Goal: Task Accomplishment & Management: Manage account settings

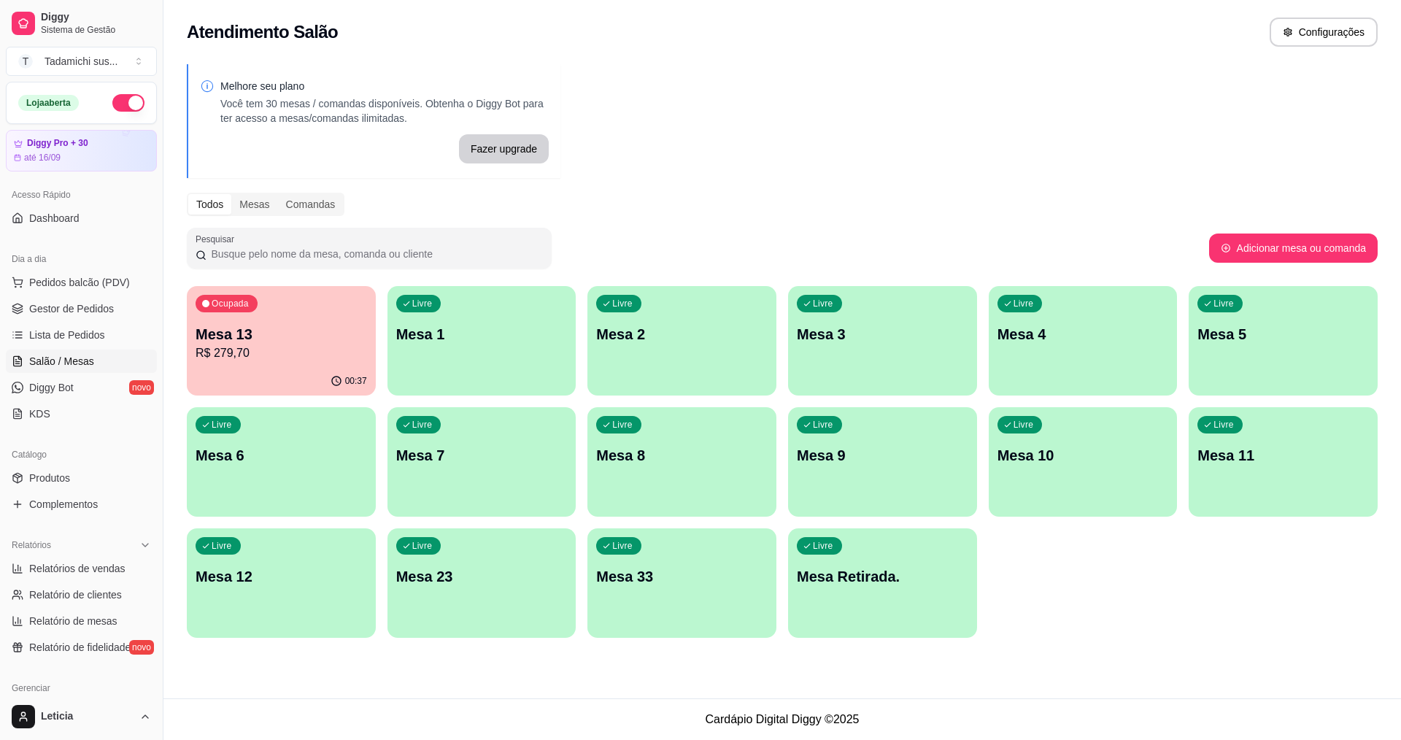
click at [834, 621] on div "button" at bounding box center [882, 629] width 189 height 18
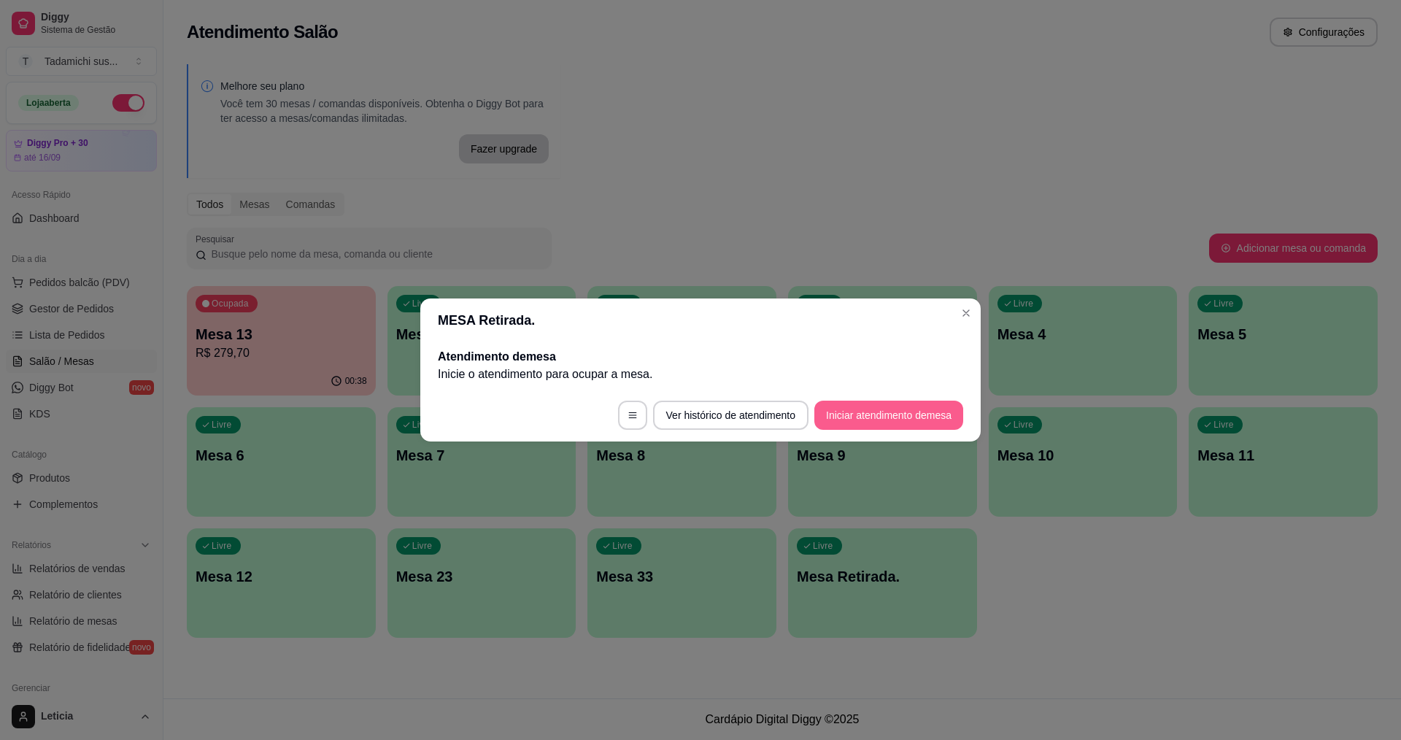
click at [925, 417] on button "Iniciar atendimento de mesa" at bounding box center [889, 415] width 149 height 29
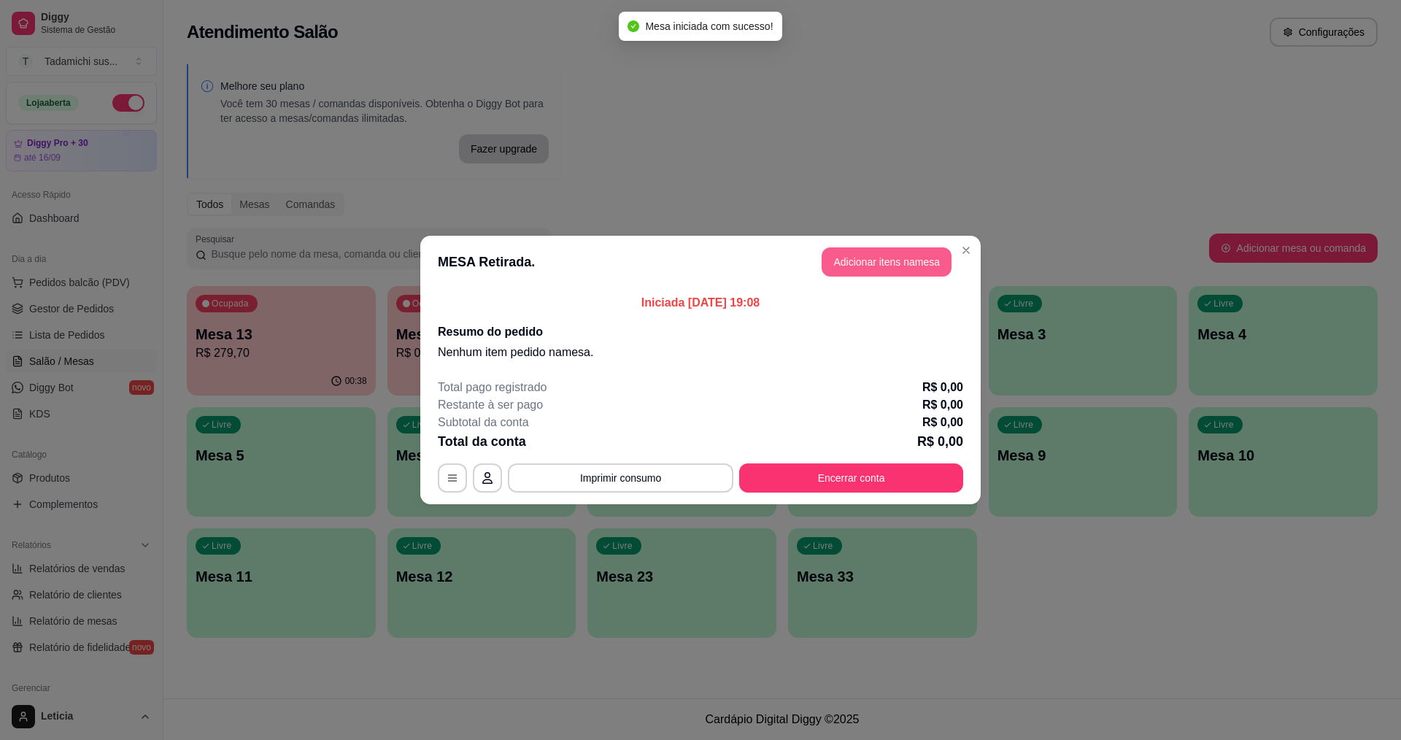
click at [872, 269] on button "Adicionar itens na mesa" at bounding box center [887, 261] width 130 height 29
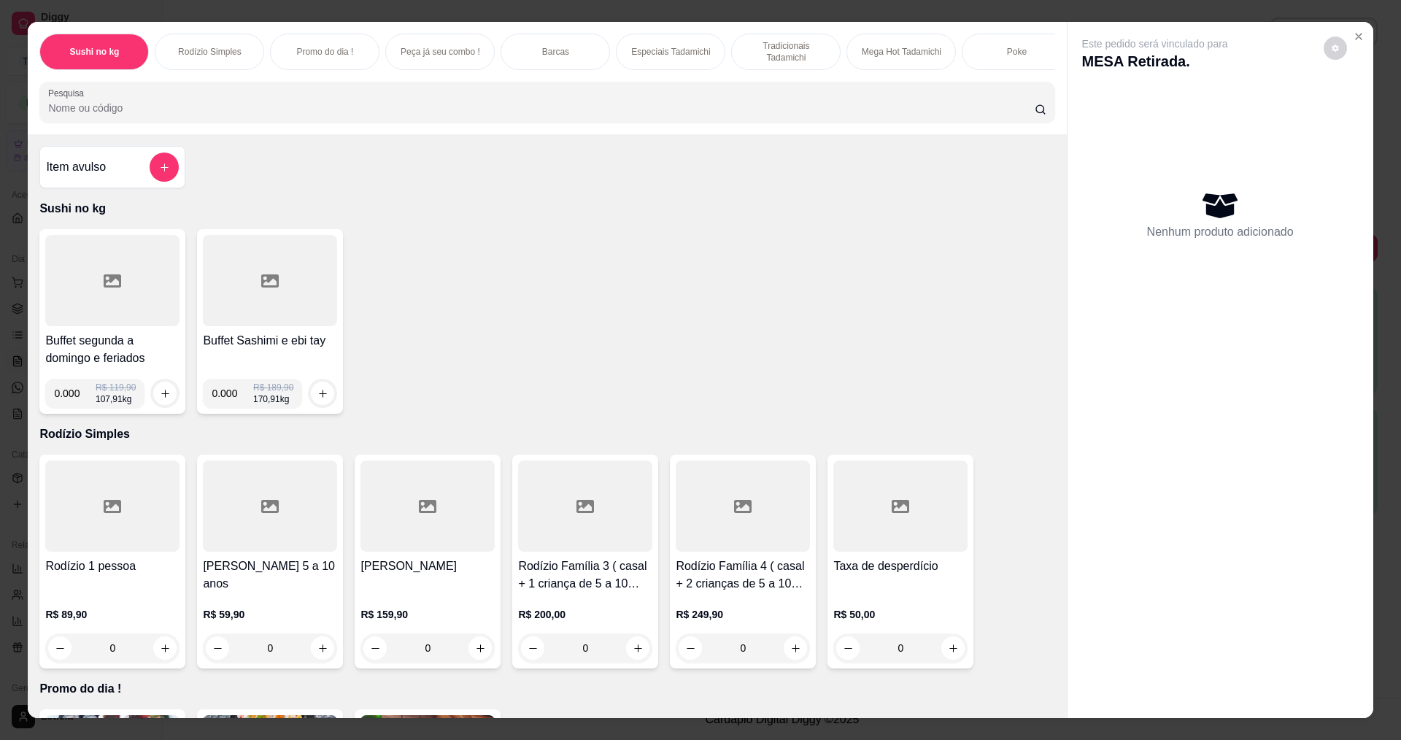
click at [144, 296] on div at bounding box center [112, 280] width 134 height 91
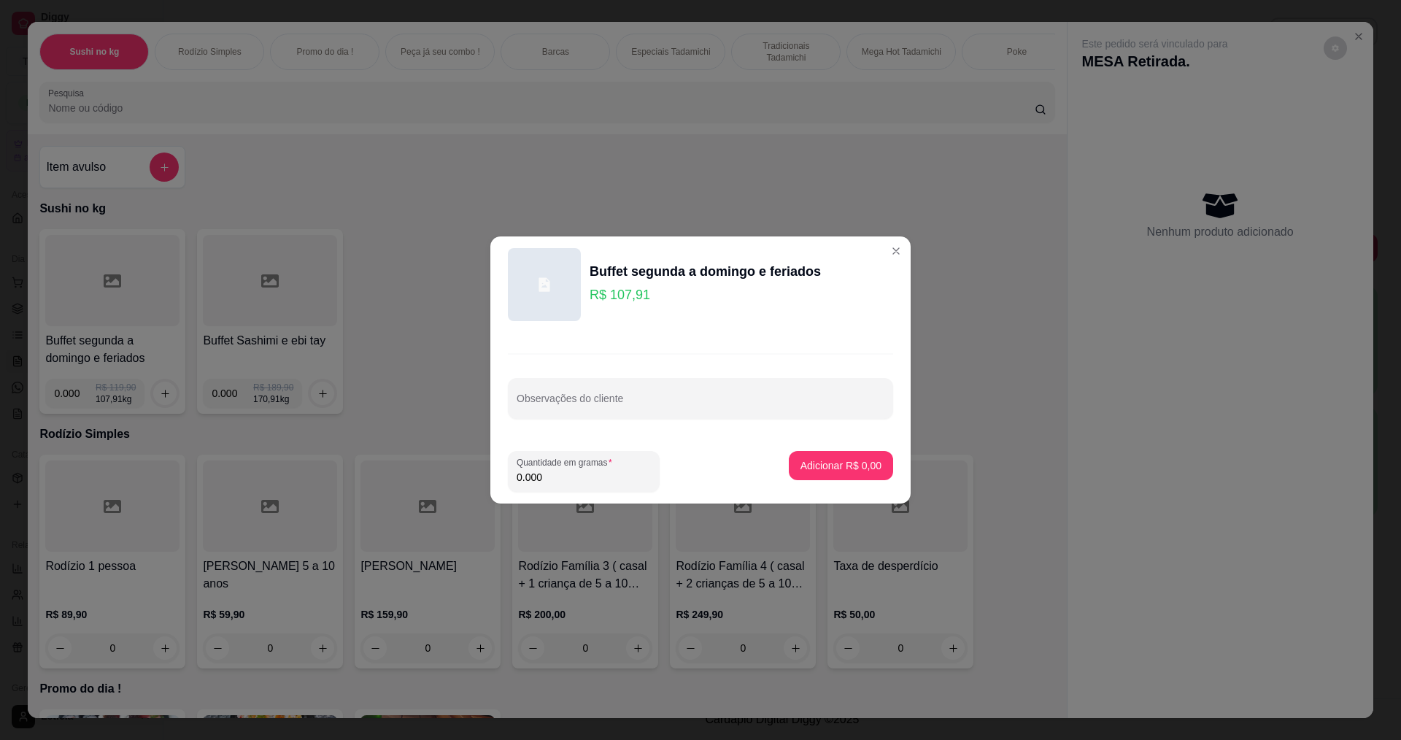
click at [569, 482] on input "0.000" at bounding box center [584, 477] width 134 height 15
type input "0.678"
click at [817, 474] on button "Adicionar R$ 73,16" at bounding box center [838, 465] width 110 height 29
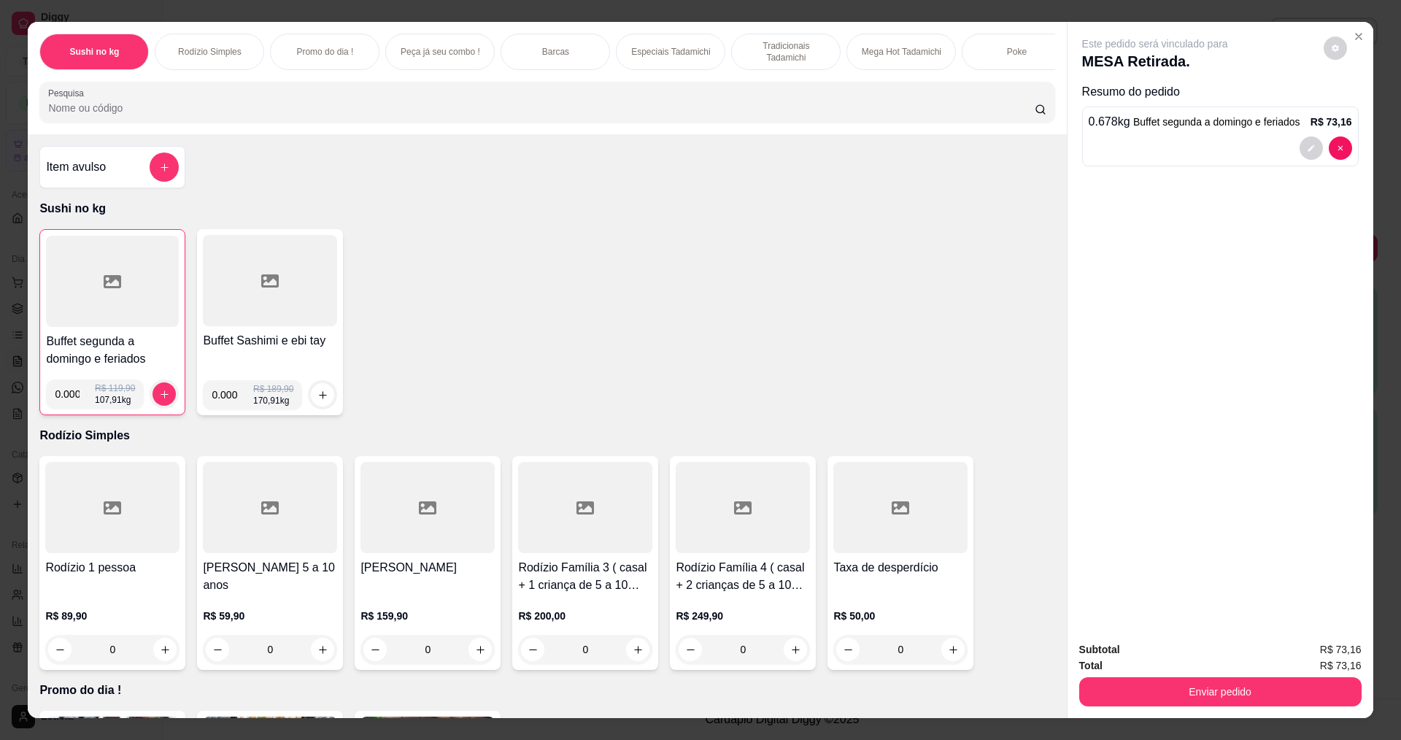
click at [101, 282] on div at bounding box center [112, 281] width 133 height 91
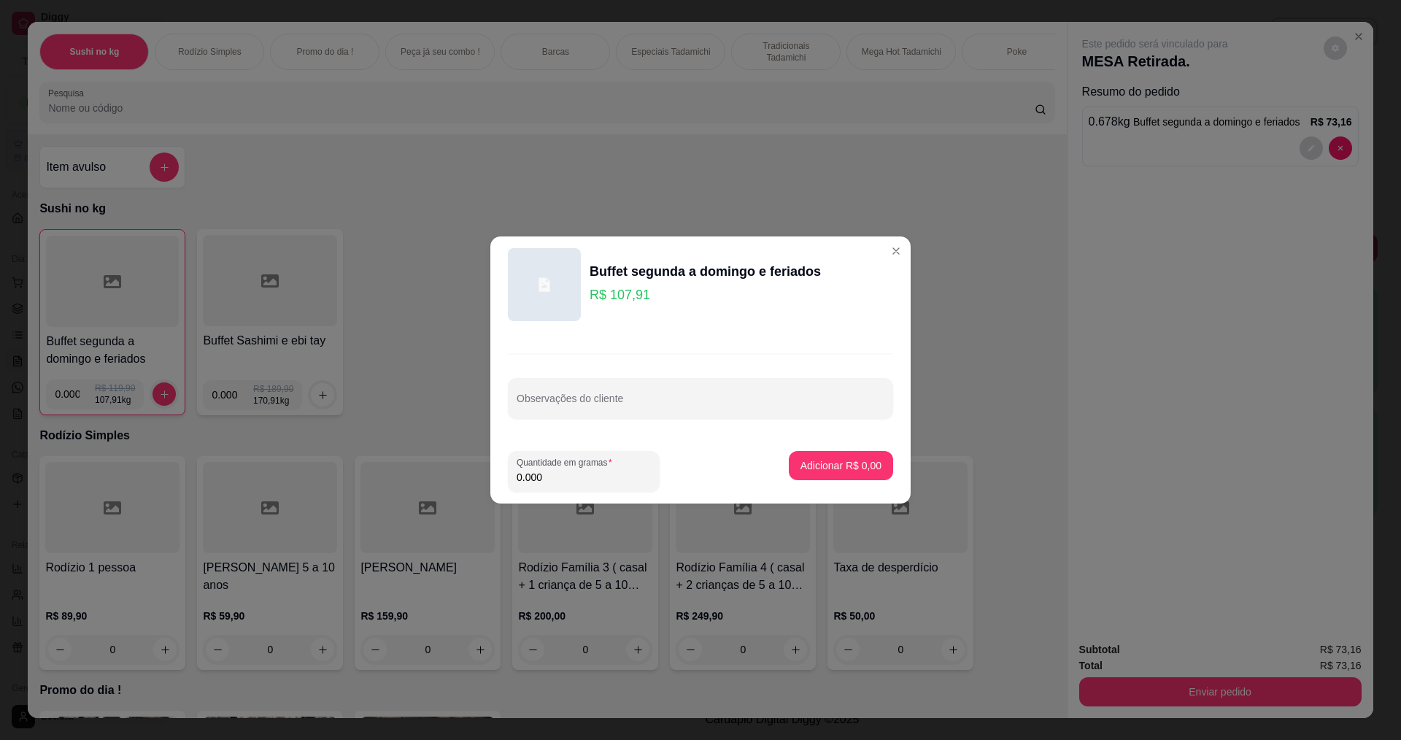
click at [547, 476] on input "0.000" at bounding box center [584, 477] width 134 height 15
type input "0.204"
click at [800, 470] on p "Adicionar R$ 22,01" at bounding box center [838, 465] width 87 height 15
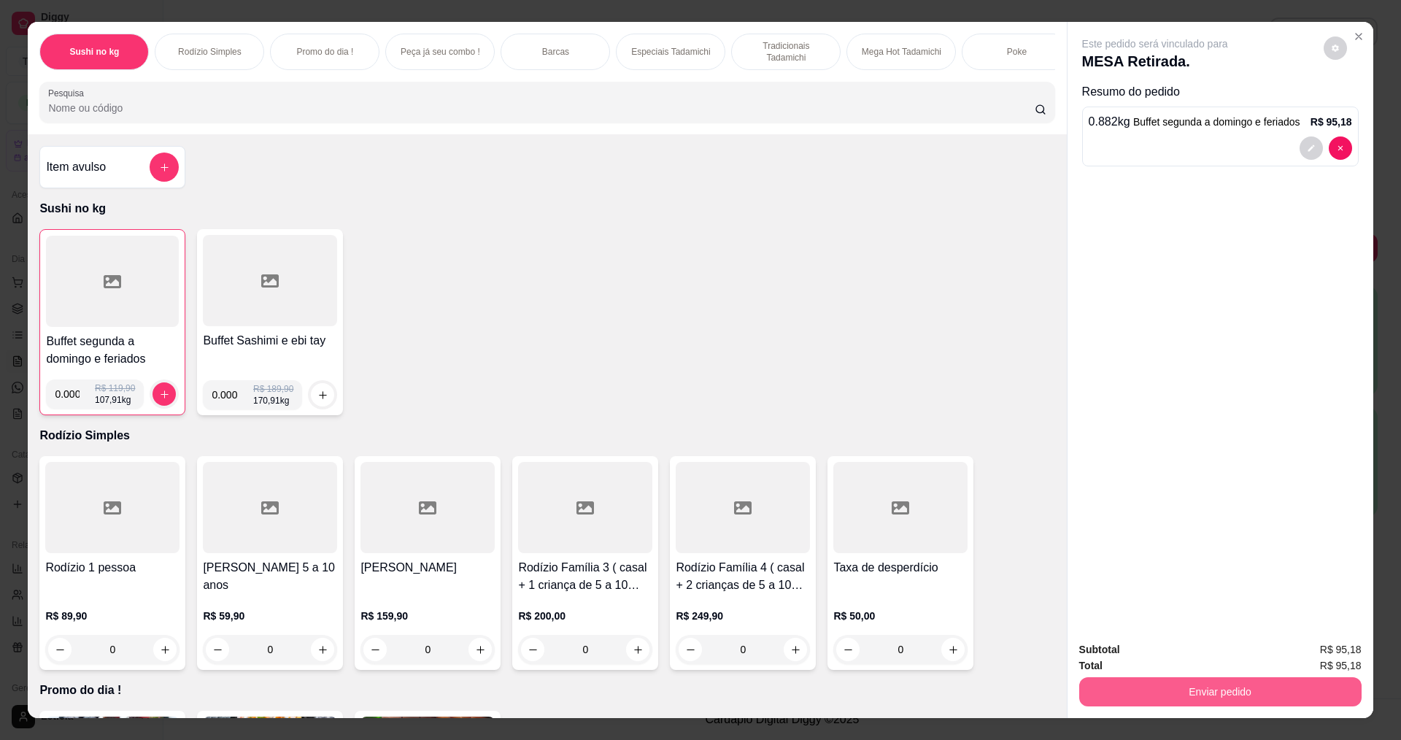
click at [1120, 703] on button "Enviar pedido" at bounding box center [1220, 691] width 282 height 29
click at [1163, 646] on button "Não registrar e enviar pedido" at bounding box center [1172, 656] width 152 height 28
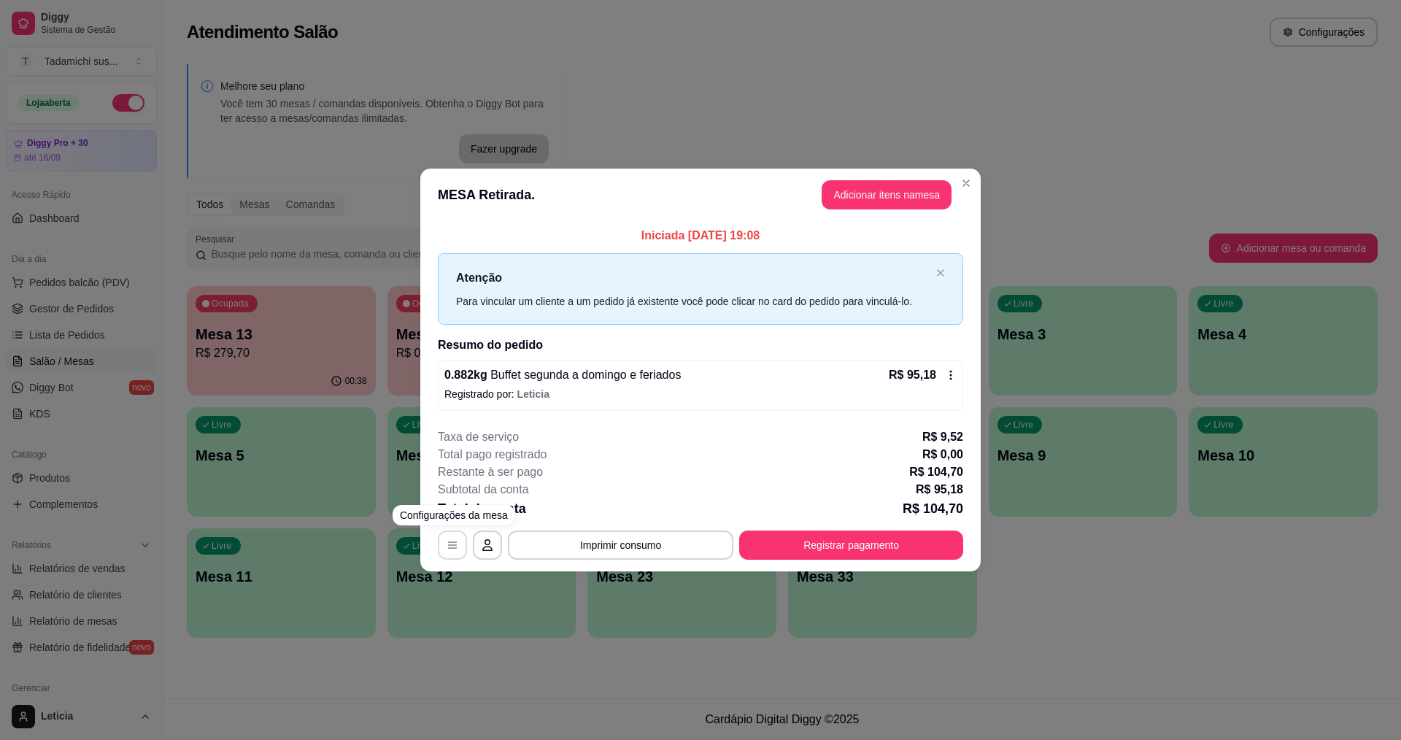
click at [442, 550] on button "button" at bounding box center [452, 545] width 29 height 29
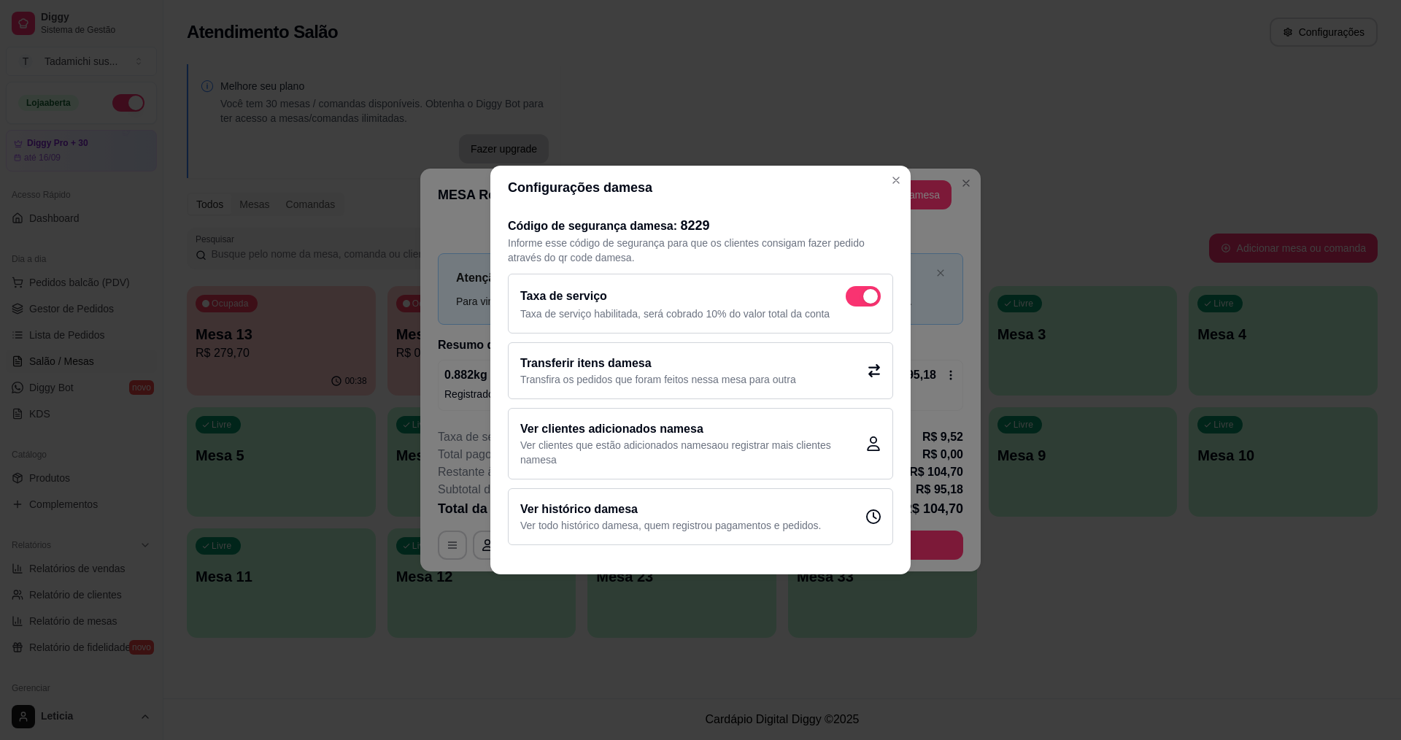
click at [852, 297] on span at bounding box center [863, 296] width 35 height 20
click at [852, 299] on input "checkbox" at bounding box center [849, 303] width 9 height 9
checkbox input "false"
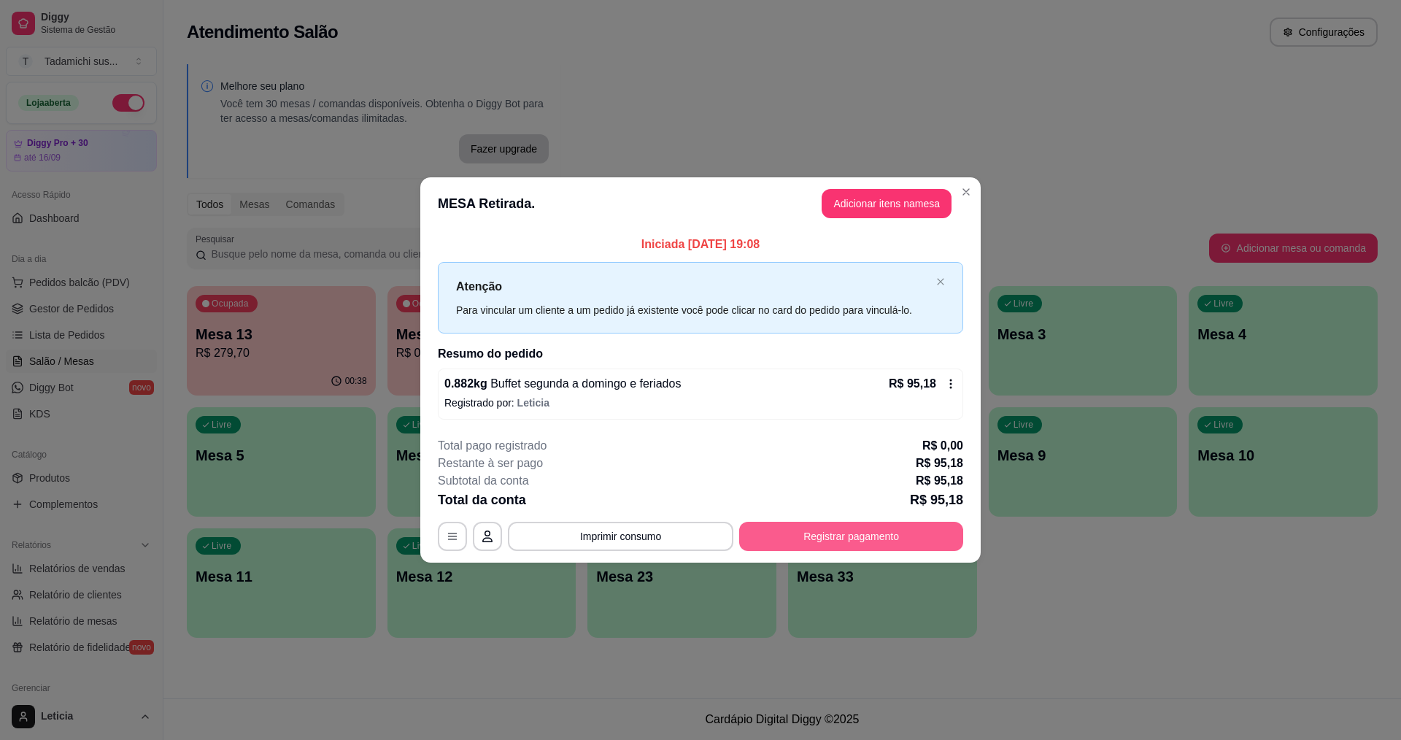
click at [870, 539] on button "Registrar pagamento" at bounding box center [851, 536] width 224 height 29
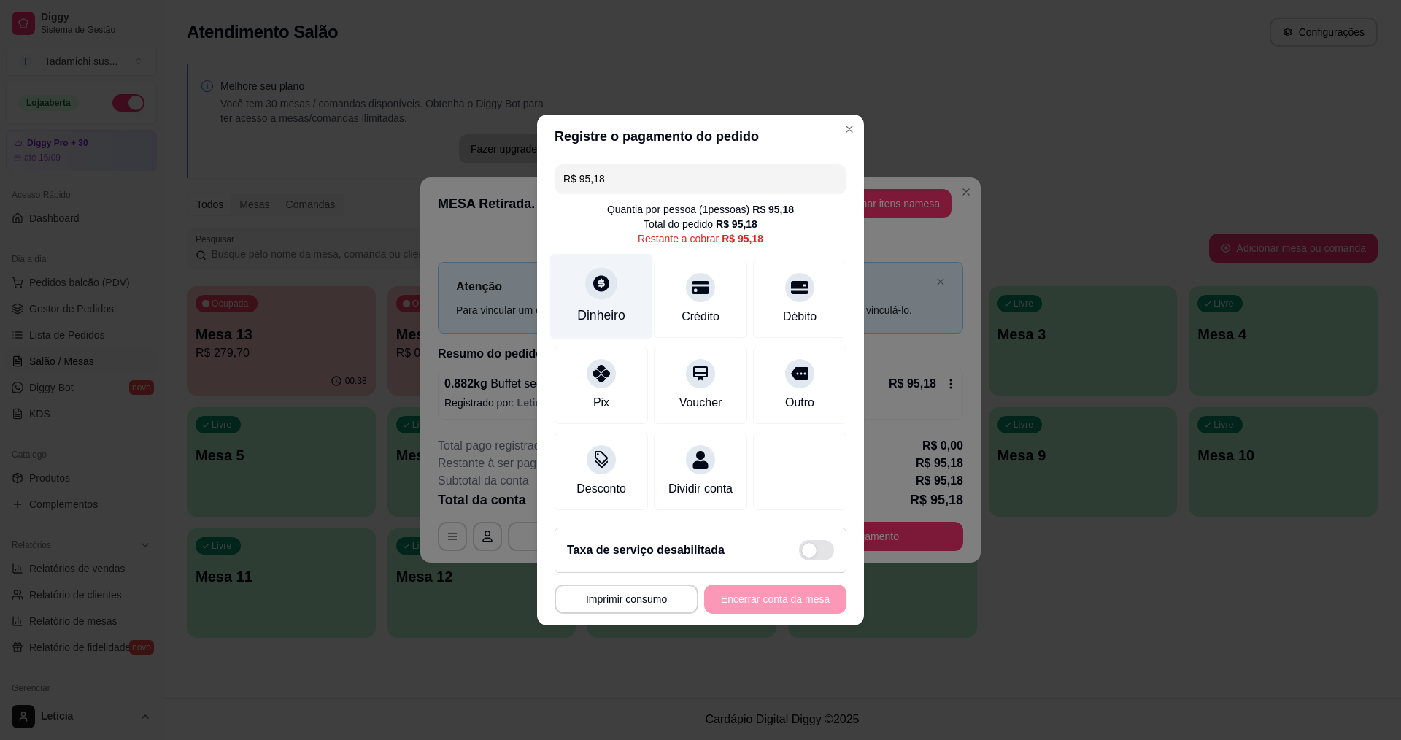
click at [596, 306] on div "Dinheiro" at bounding box center [601, 315] width 48 height 19
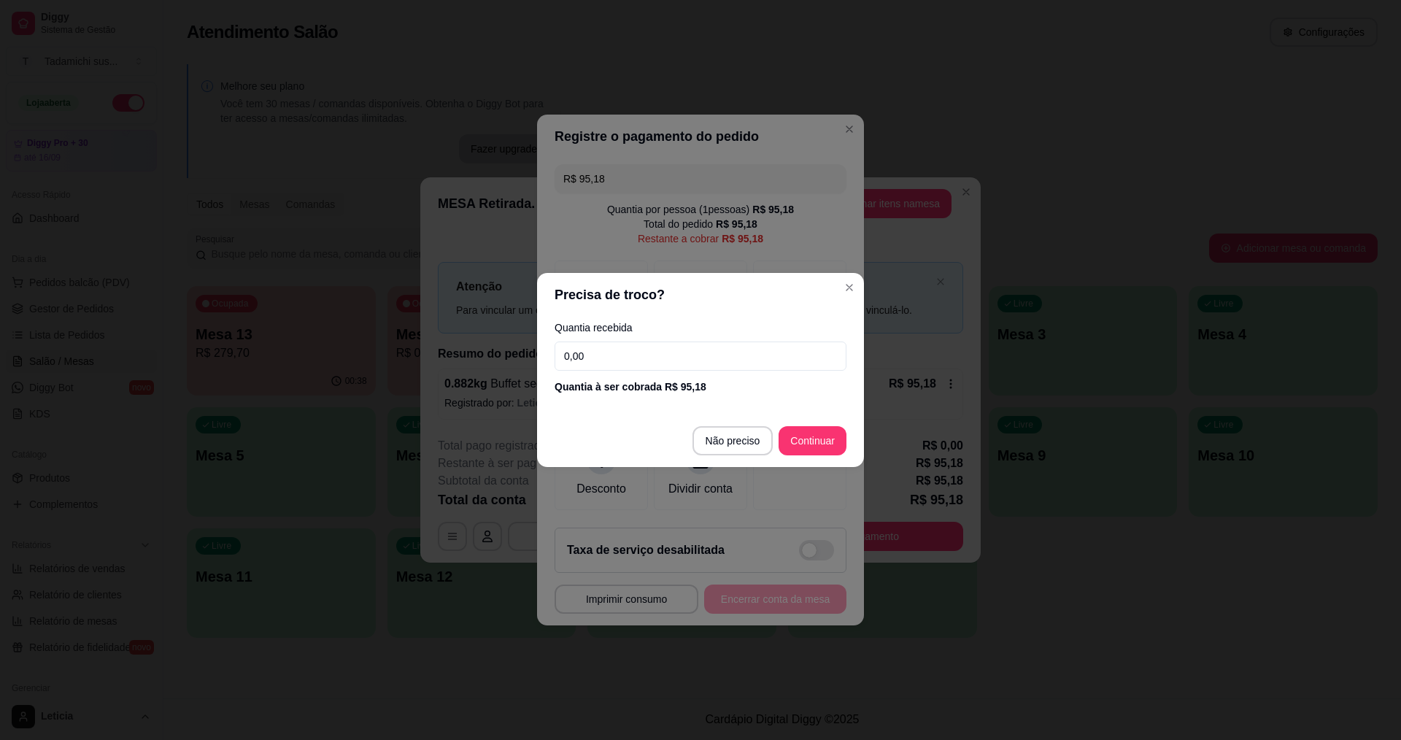
click at [691, 361] on input "0,00" at bounding box center [701, 356] width 292 height 29
type input "10,00"
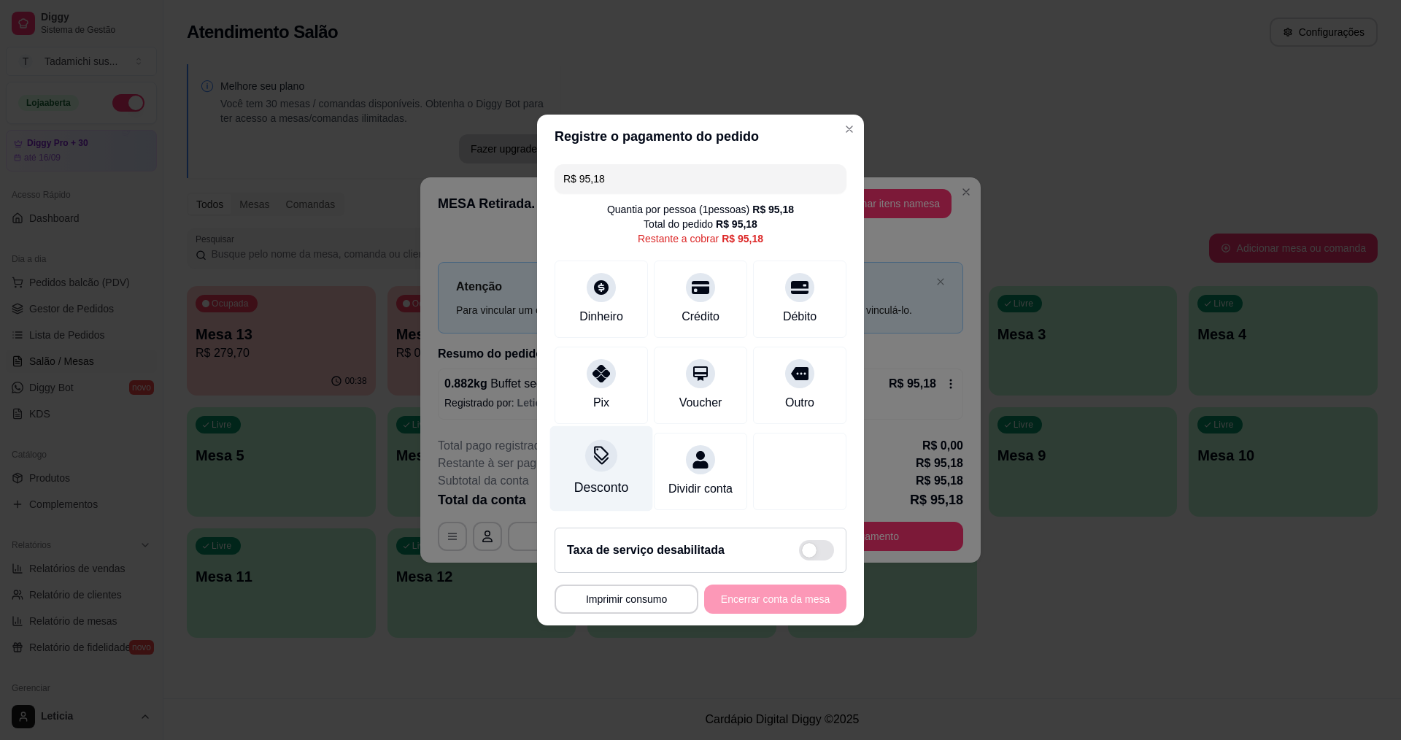
click at [610, 464] on div "Desconto" at bounding box center [601, 468] width 103 height 85
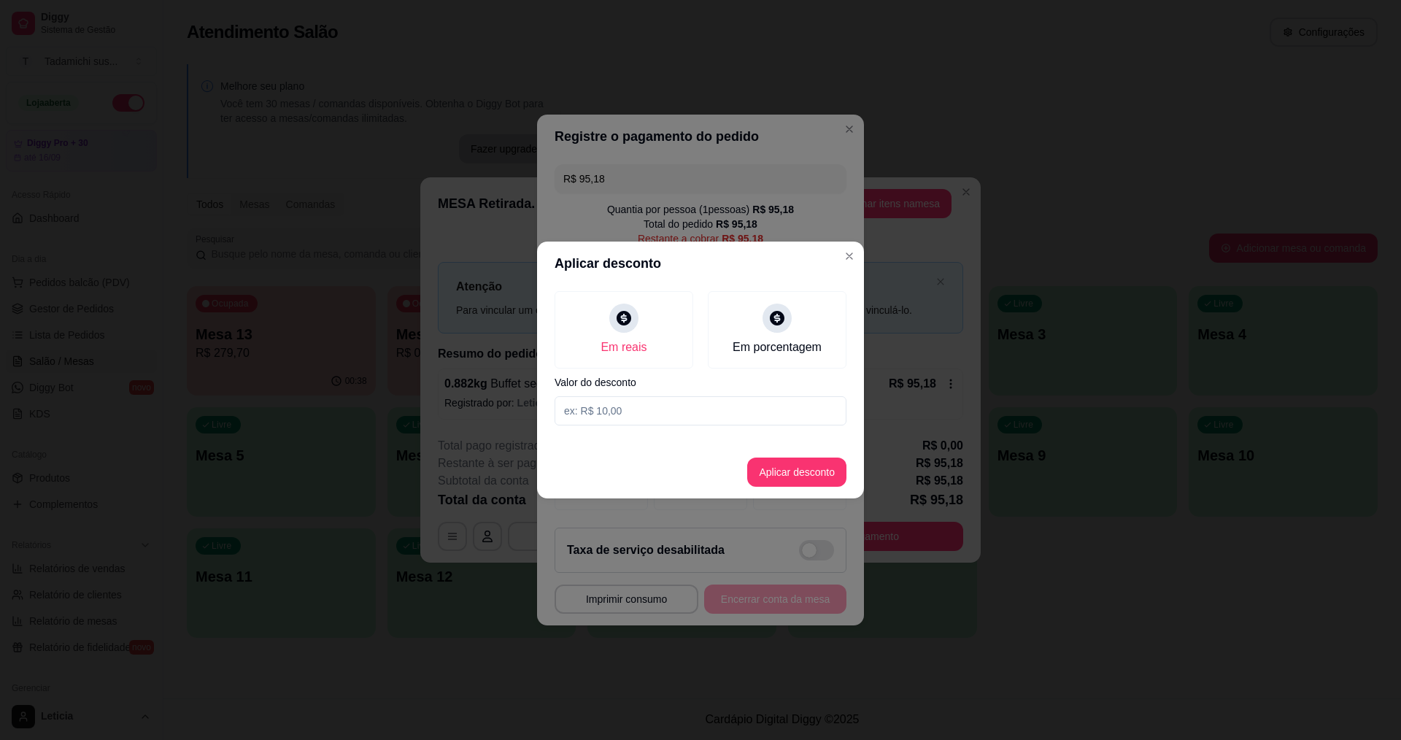
click at [631, 409] on input at bounding box center [701, 410] width 292 height 29
type input "0,18"
click at [775, 462] on button "Aplicar desconto" at bounding box center [796, 472] width 99 height 29
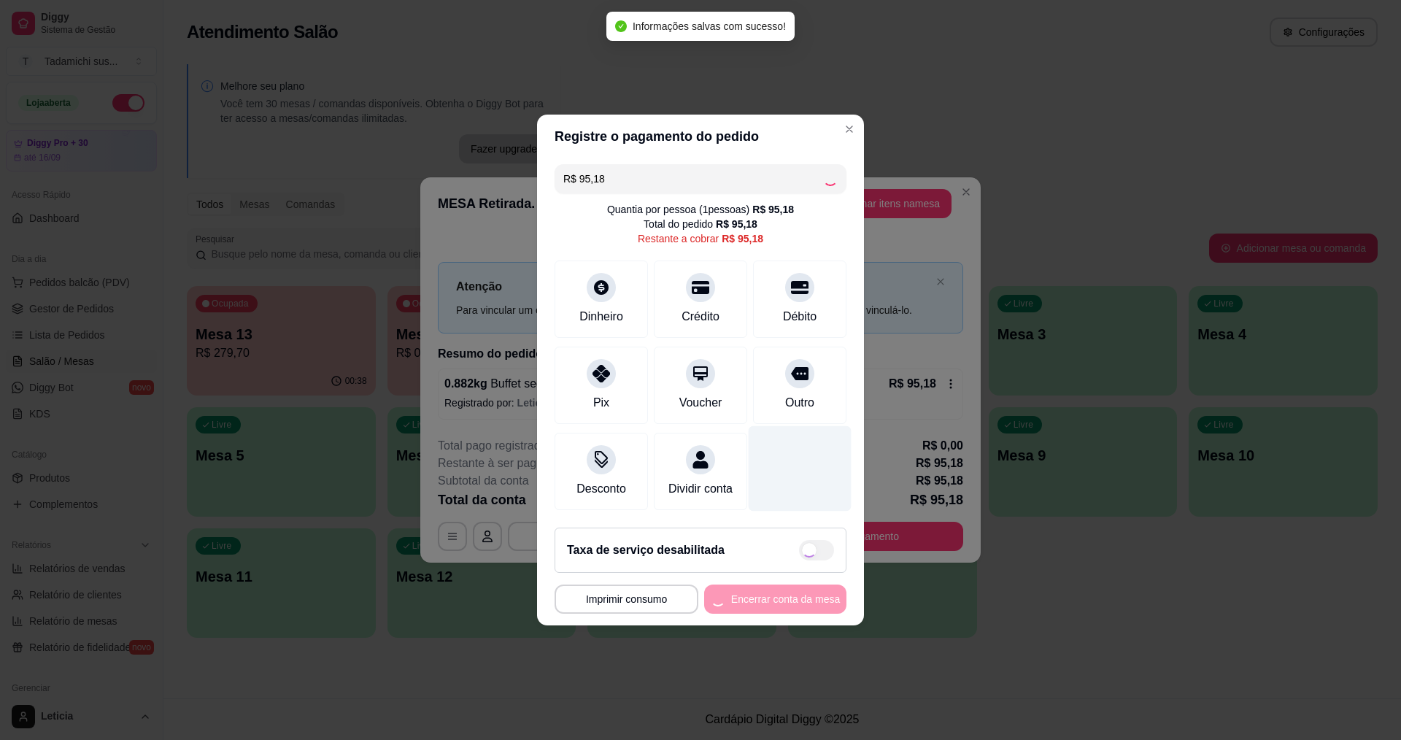
type input "R$ 95,00"
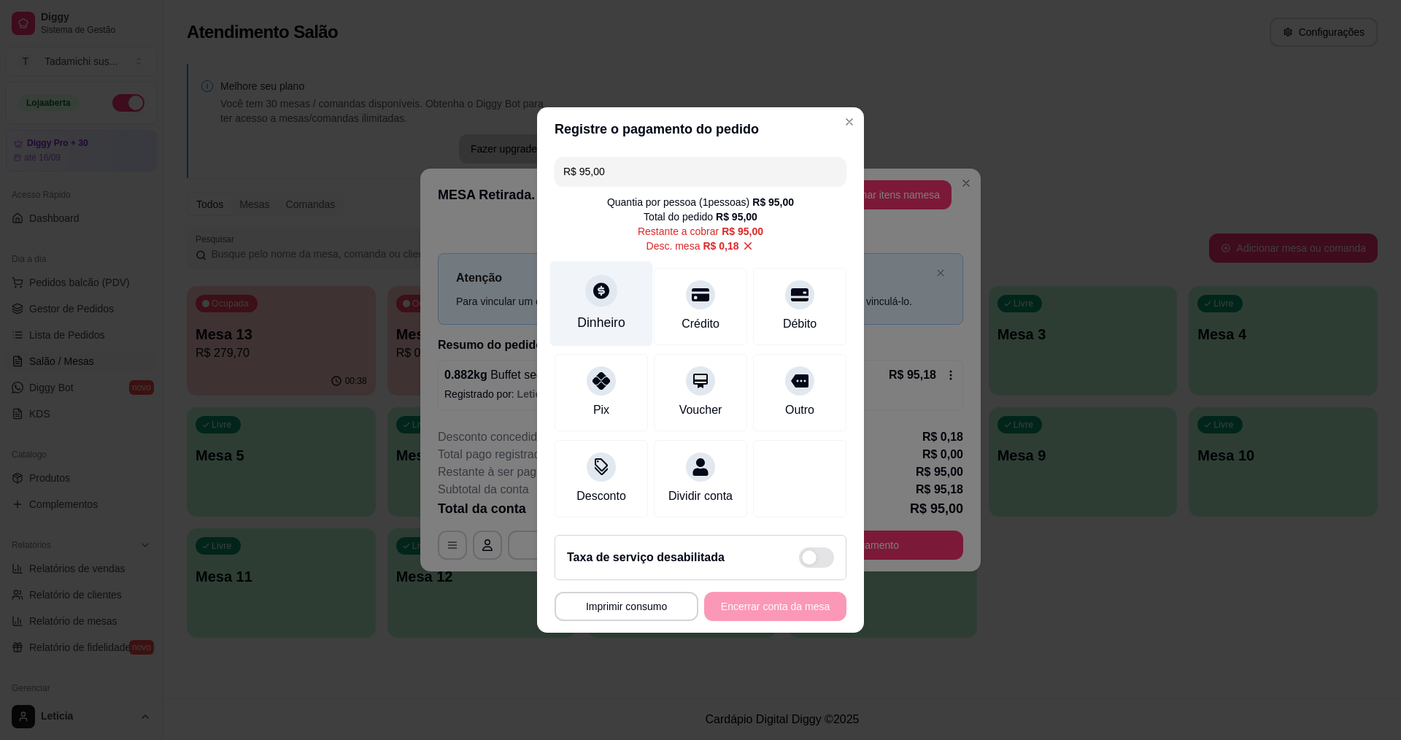
click at [614, 293] on div "Dinheiro" at bounding box center [601, 303] width 103 height 85
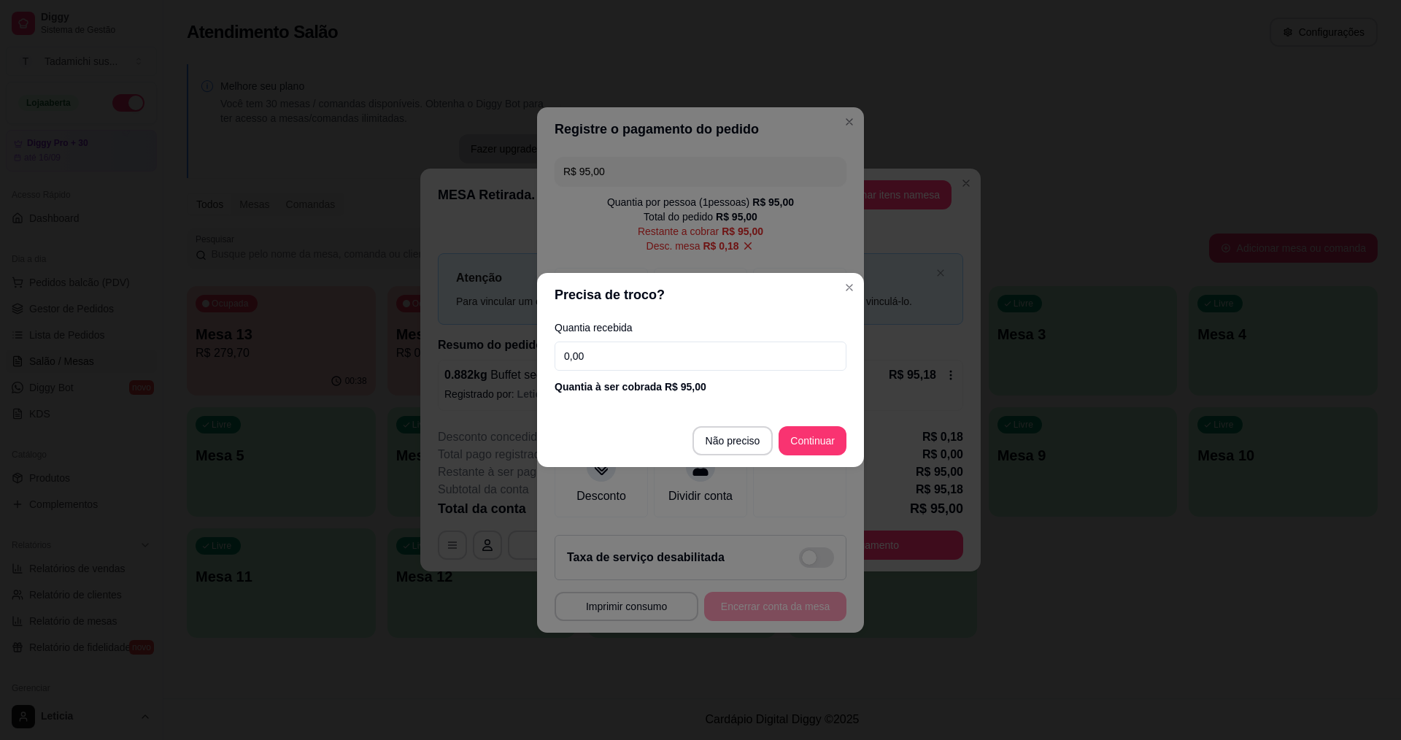
click at [645, 359] on input "0,00" at bounding box center [701, 356] width 292 height 29
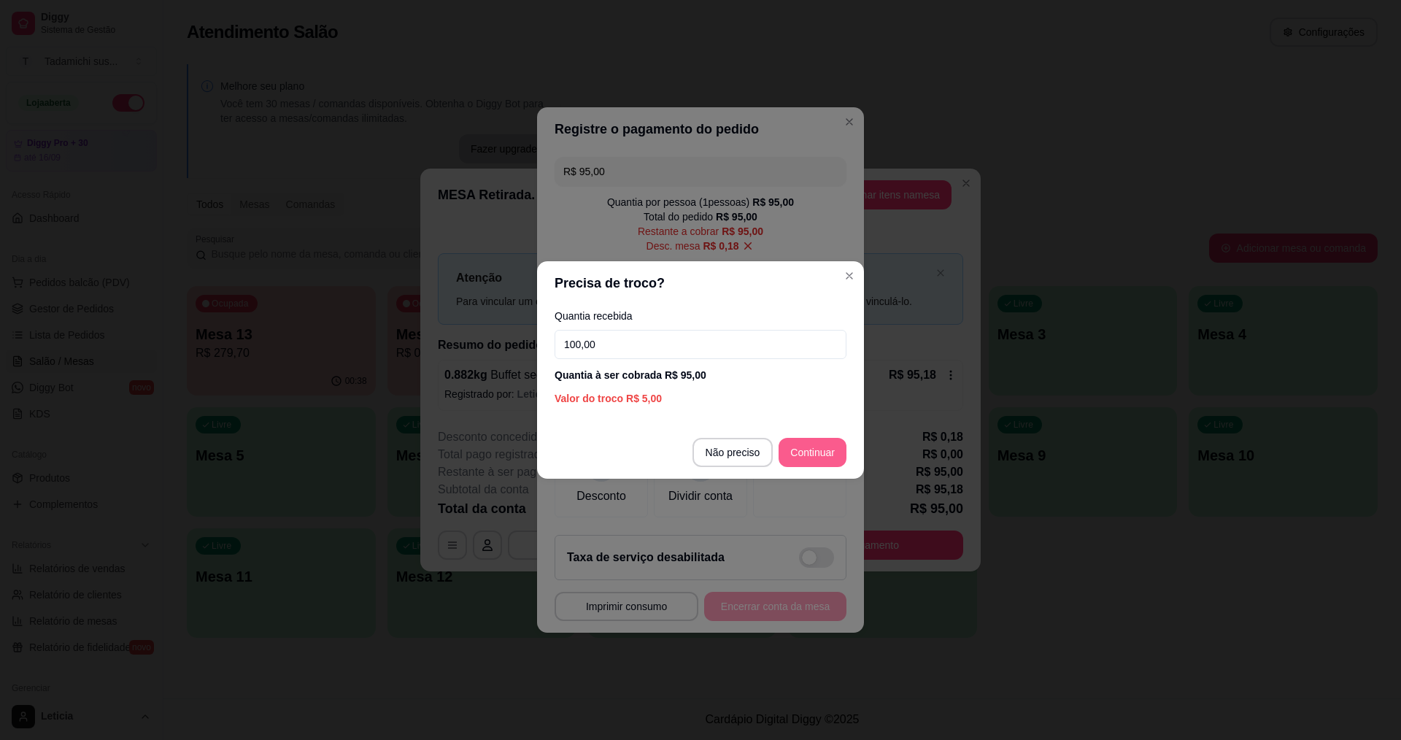
type input "100,00"
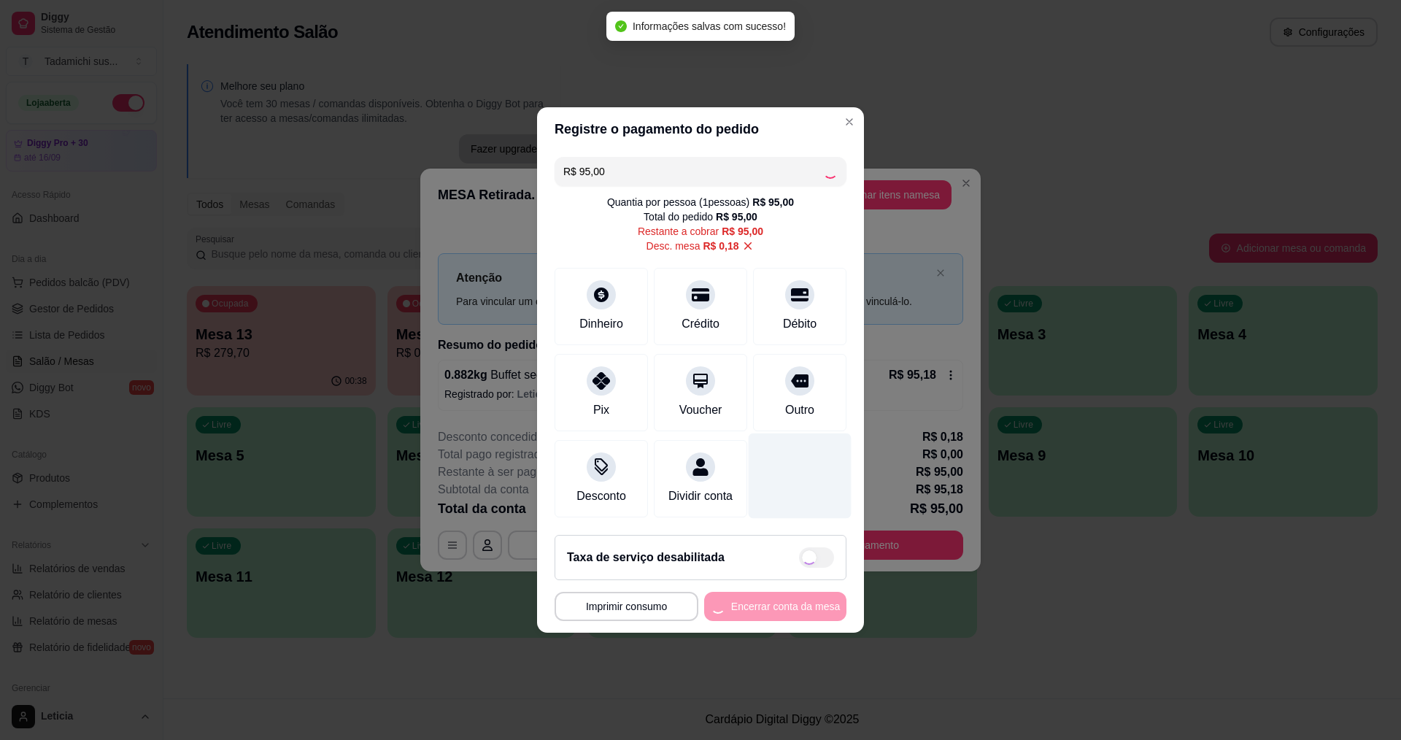
type input "R$ 0,00"
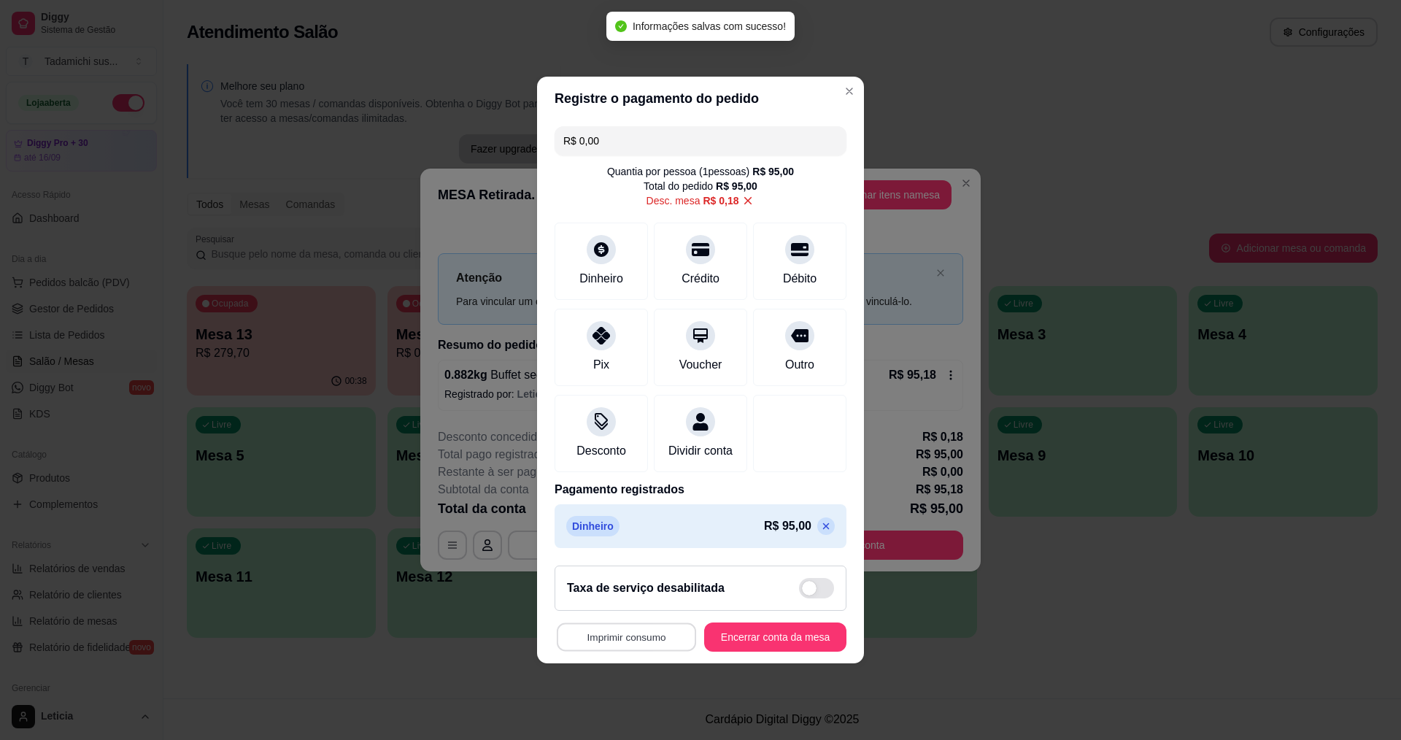
click at [596, 650] on button "Imprimir consumo" at bounding box center [626, 637] width 139 height 28
click at [612, 578] on button "IMPRESSORA" at bounding box center [627, 582] width 109 height 23
click at [747, 648] on button "Encerrar conta da mesa" at bounding box center [776, 637] width 138 height 28
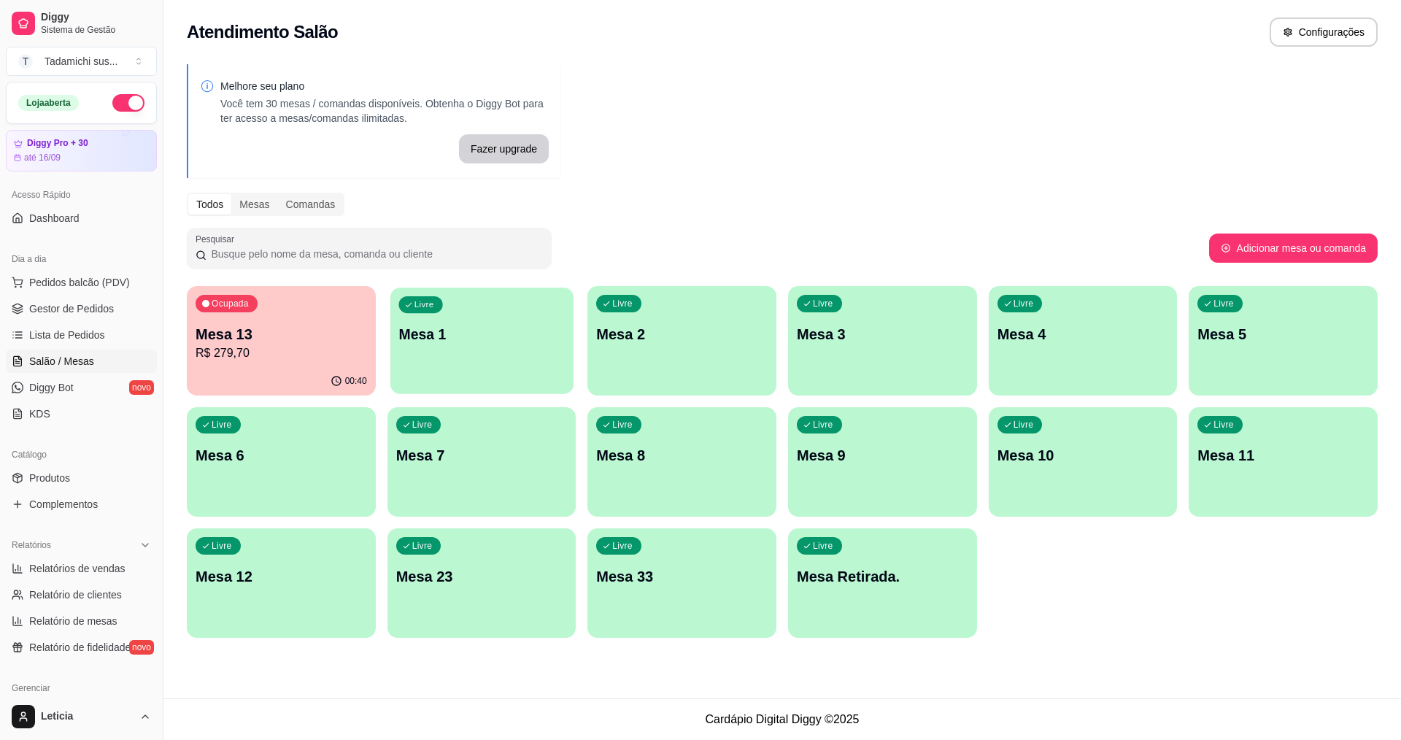
click at [458, 366] on div "Livre Mesa 1" at bounding box center [481, 332] width 183 height 89
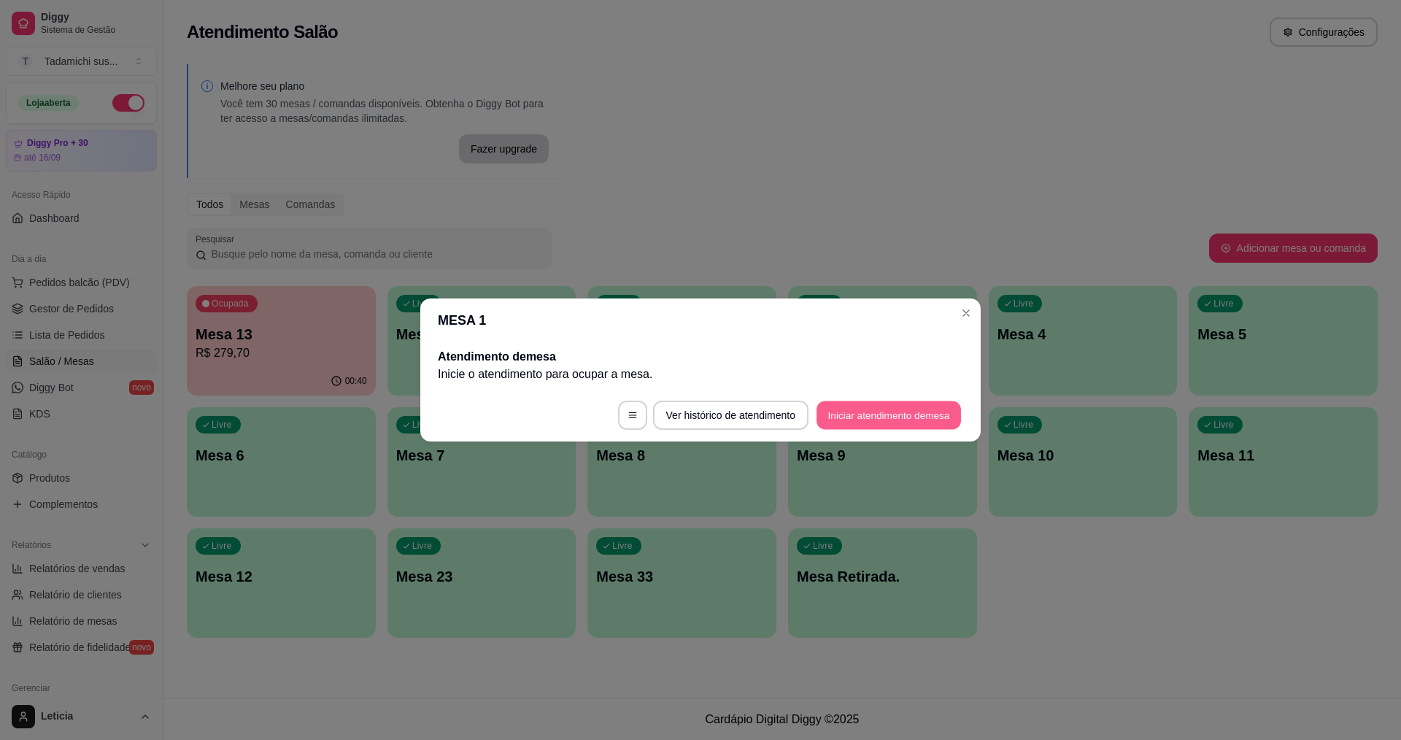
click at [845, 419] on button "Iniciar atendimento de mesa" at bounding box center [889, 415] width 145 height 28
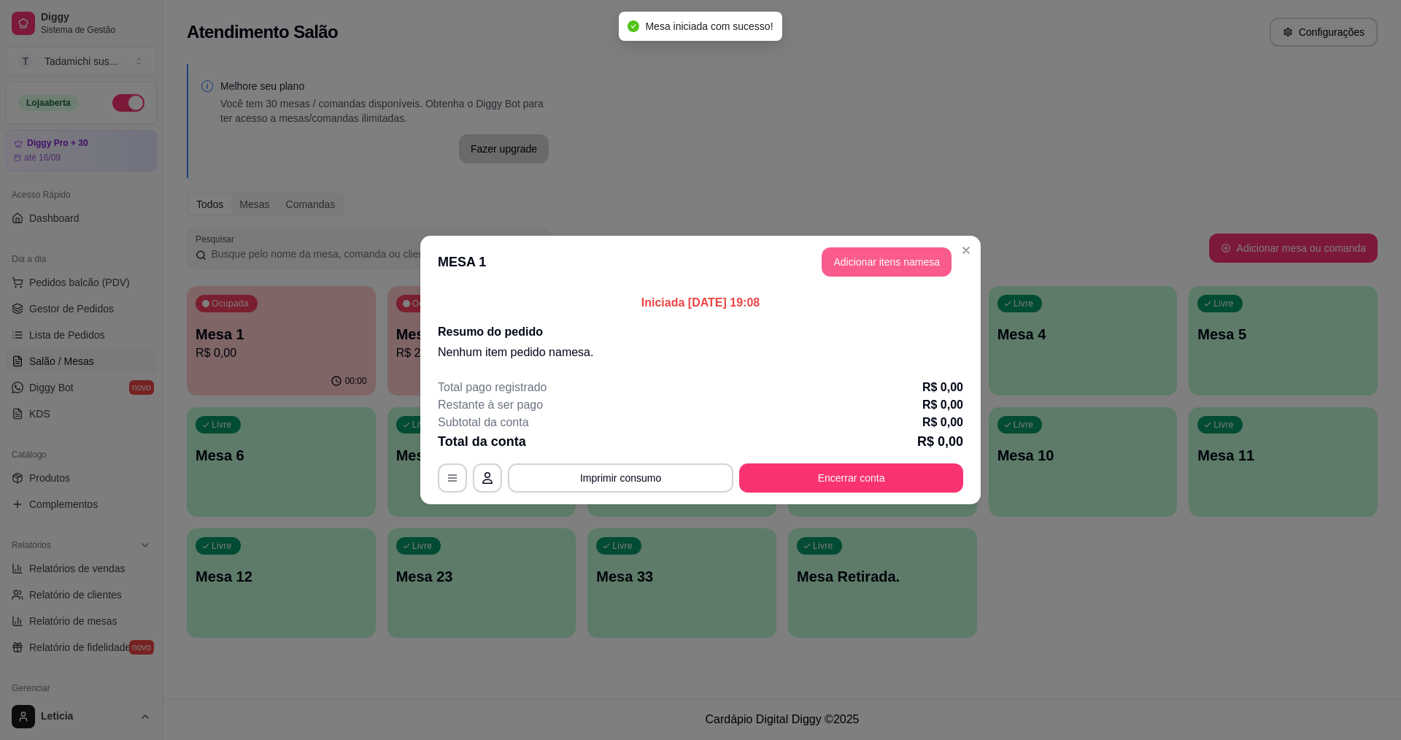
click at [841, 255] on button "Adicionar itens na mesa" at bounding box center [887, 261] width 130 height 29
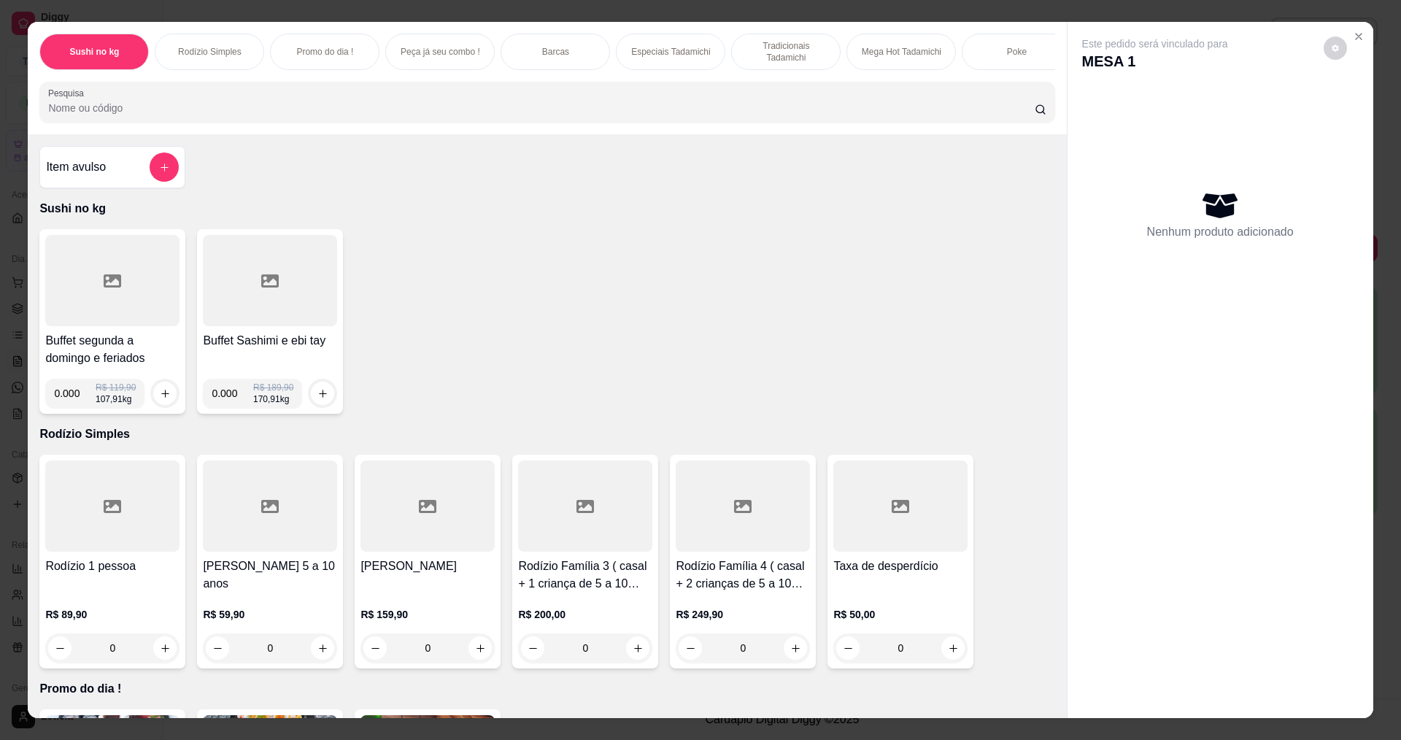
click at [139, 305] on div at bounding box center [112, 280] width 134 height 91
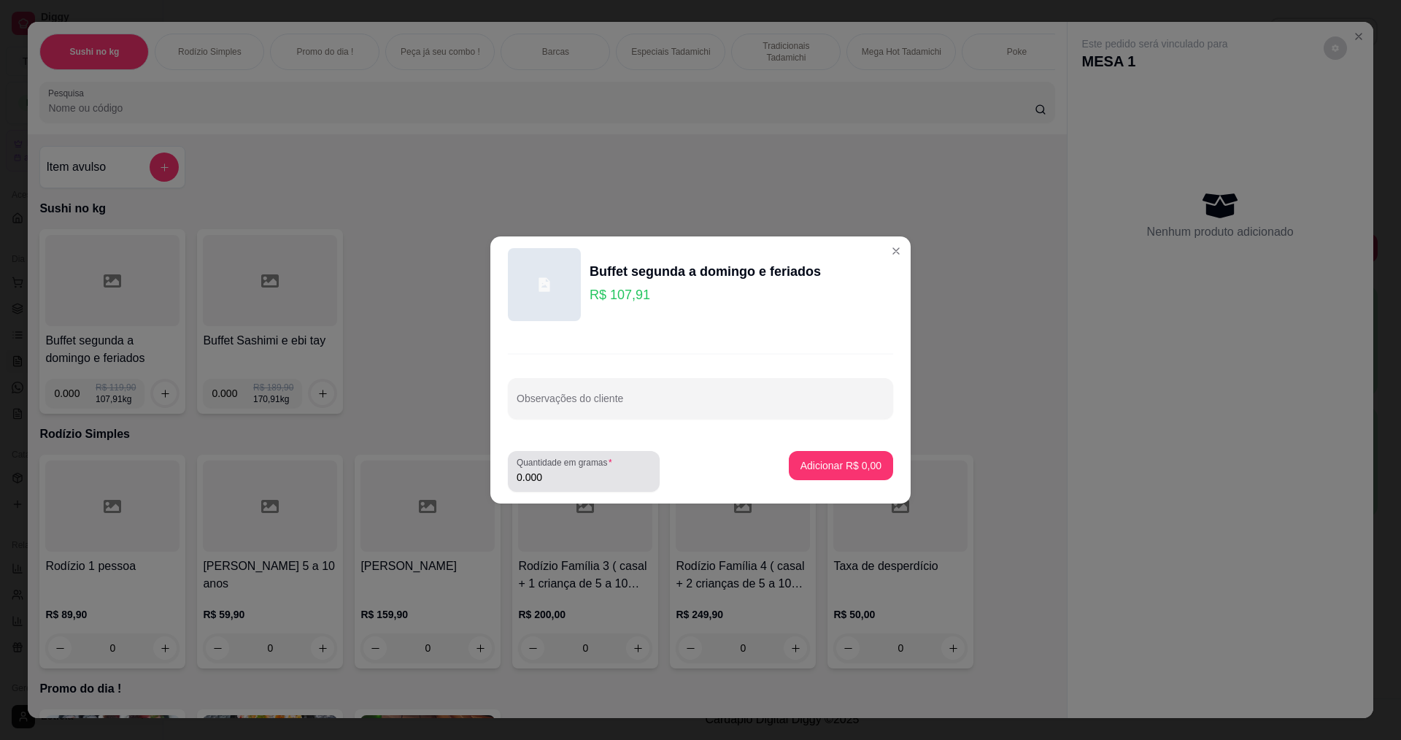
click at [554, 477] on input "0.000" at bounding box center [584, 477] width 134 height 15
type input "0.178"
click at [807, 469] on p "Adicionar R$ 19,21" at bounding box center [838, 465] width 87 height 15
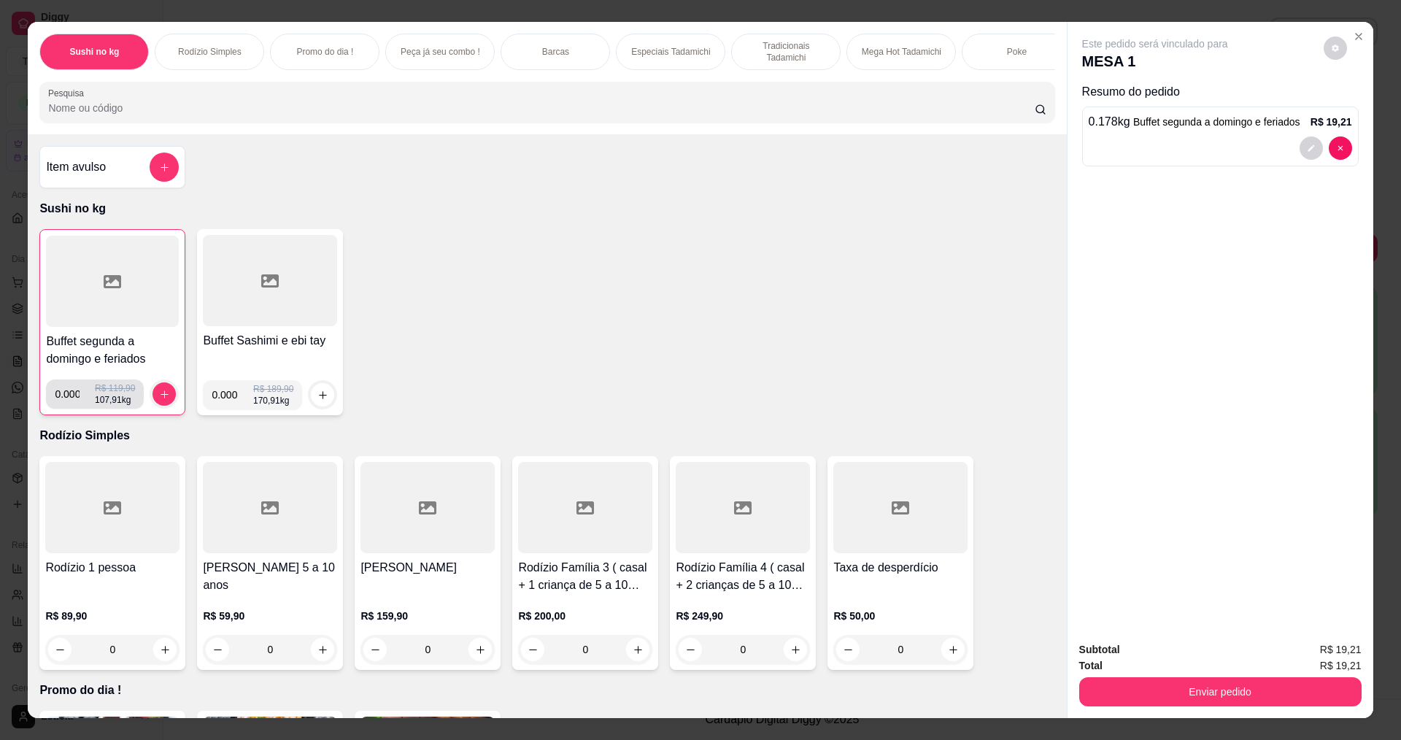
click at [69, 401] on input "0.000" at bounding box center [75, 394] width 40 height 29
type input "0.672"
click at [153, 401] on button "increase-product-quantity" at bounding box center [164, 394] width 23 height 23
click at [124, 301] on div at bounding box center [112, 281] width 133 height 91
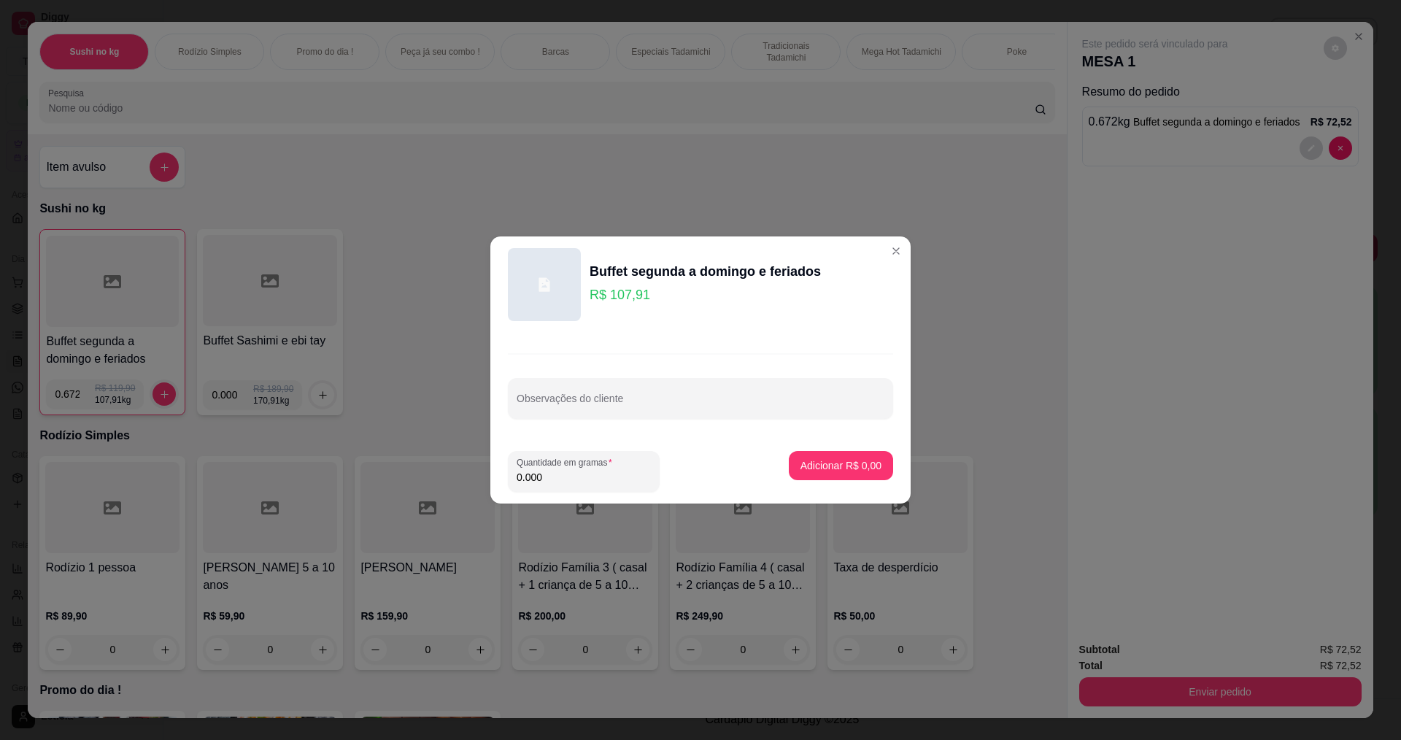
click at [551, 481] on input "0.000" at bounding box center [584, 477] width 134 height 15
type input "0.178"
click at [839, 470] on p "Adicionar R$ 19,21" at bounding box center [838, 465] width 85 height 14
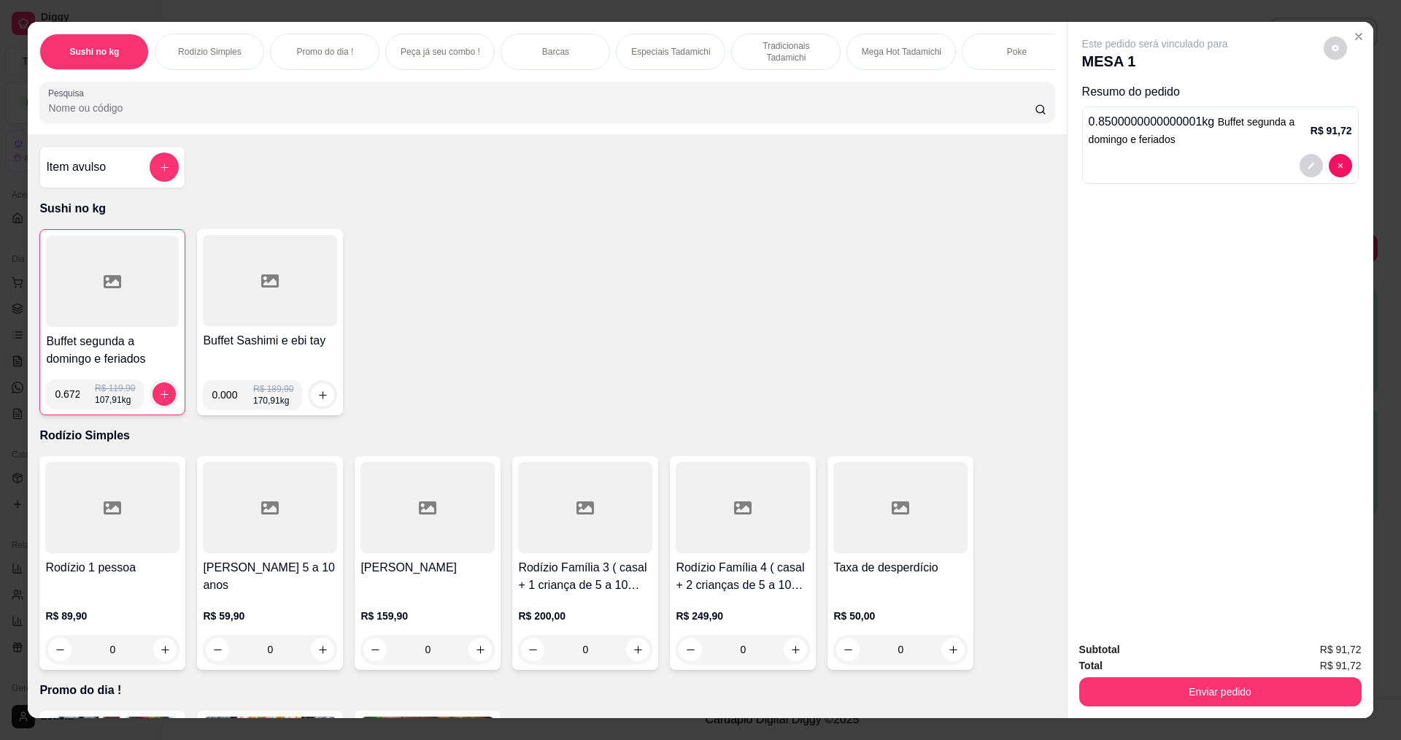
click at [118, 293] on div at bounding box center [112, 281] width 133 height 91
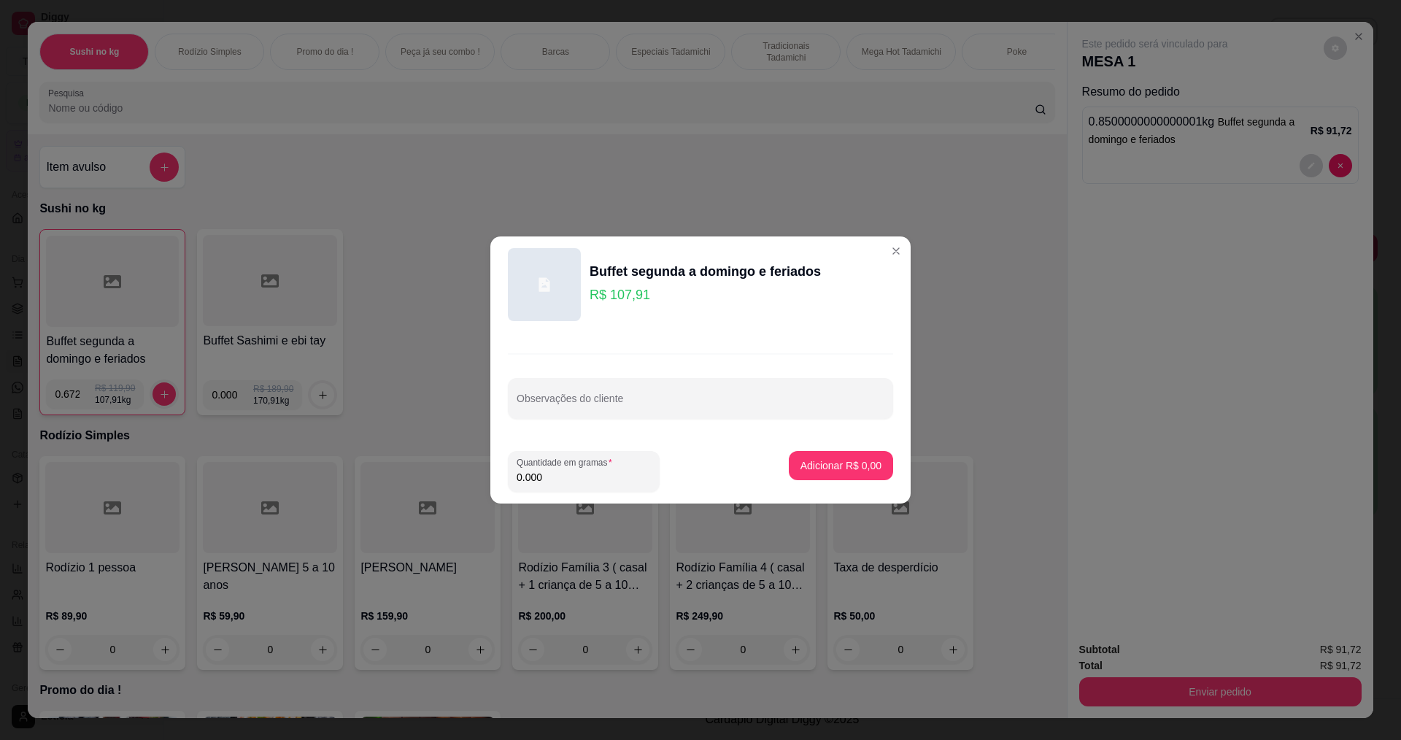
click at [553, 481] on input "0.000" at bounding box center [584, 477] width 134 height 15
type input "0.246"
click at [809, 465] on p "Adicionar R$ 26,55" at bounding box center [838, 465] width 85 height 14
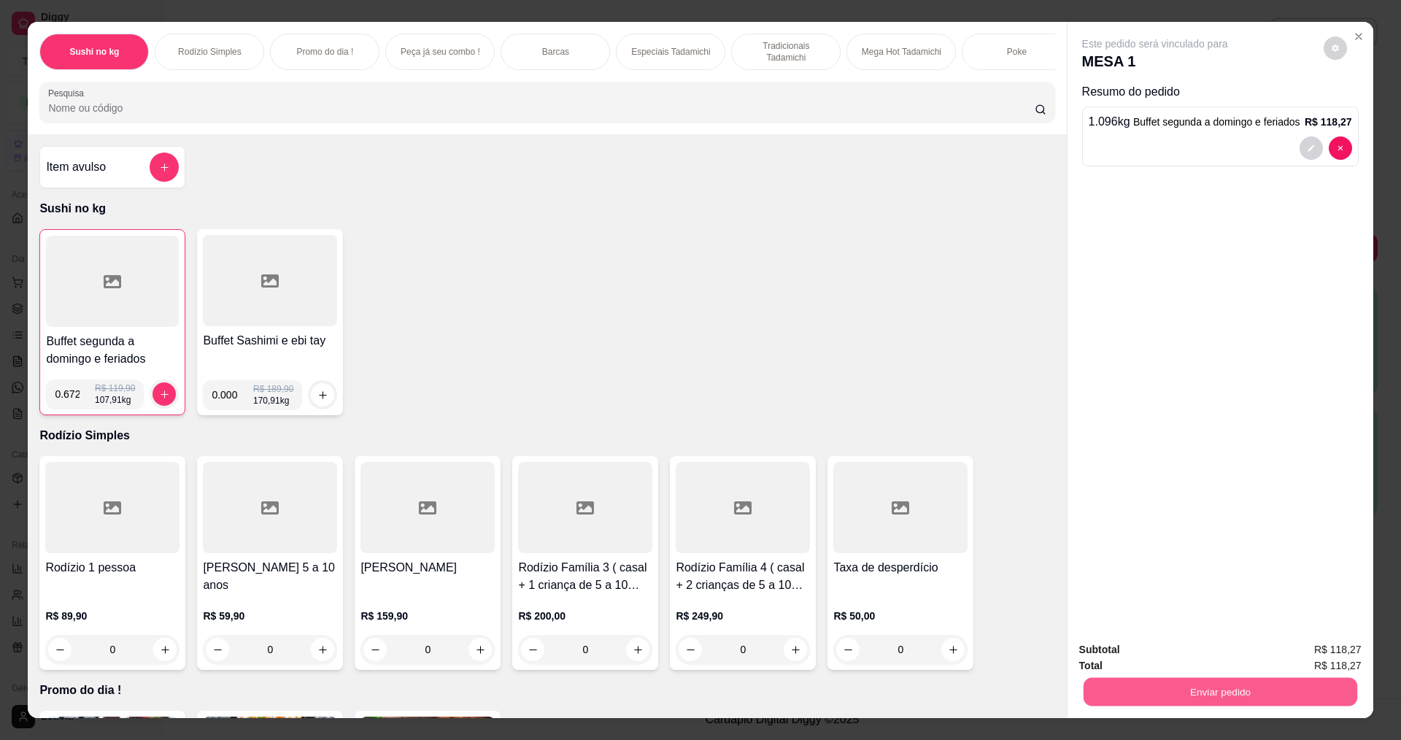
click at [1180, 684] on button "Enviar pedido" at bounding box center [1220, 691] width 274 height 28
click at [1151, 652] on button "Não registrar e enviar pedido" at bounding box center [1172, 656] width 152 height 28
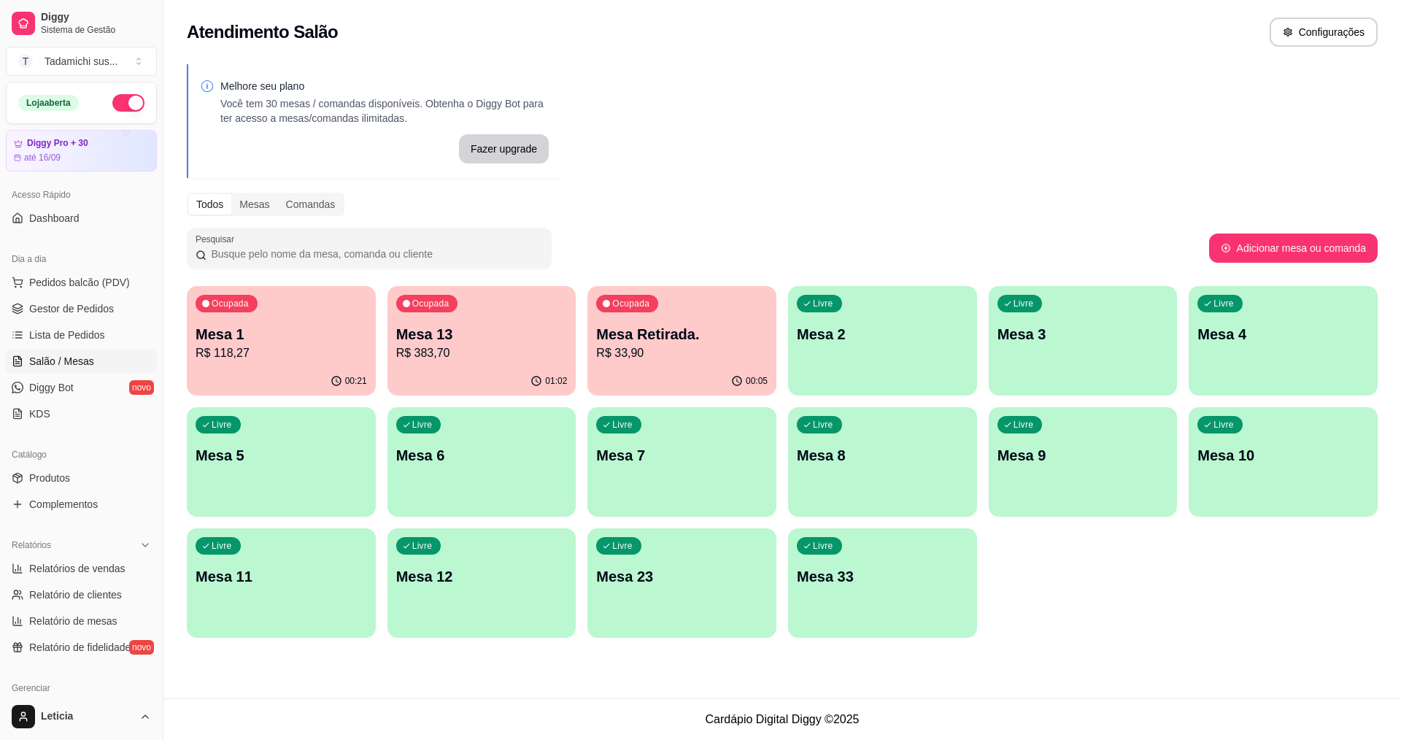
click at [357, 344] on div "Mesa 1 R$ 118,27" at bounding box center [282, 343] width 172 height 38
click at [359, 363] on div "Ocupada Mesa 1 R$ 118,27" at bounding box center [281, 326] width 189 height 81
click at [50, 315] on span "Gestor de Pedidos" at bounding box center [71, 308] width 85 height 15
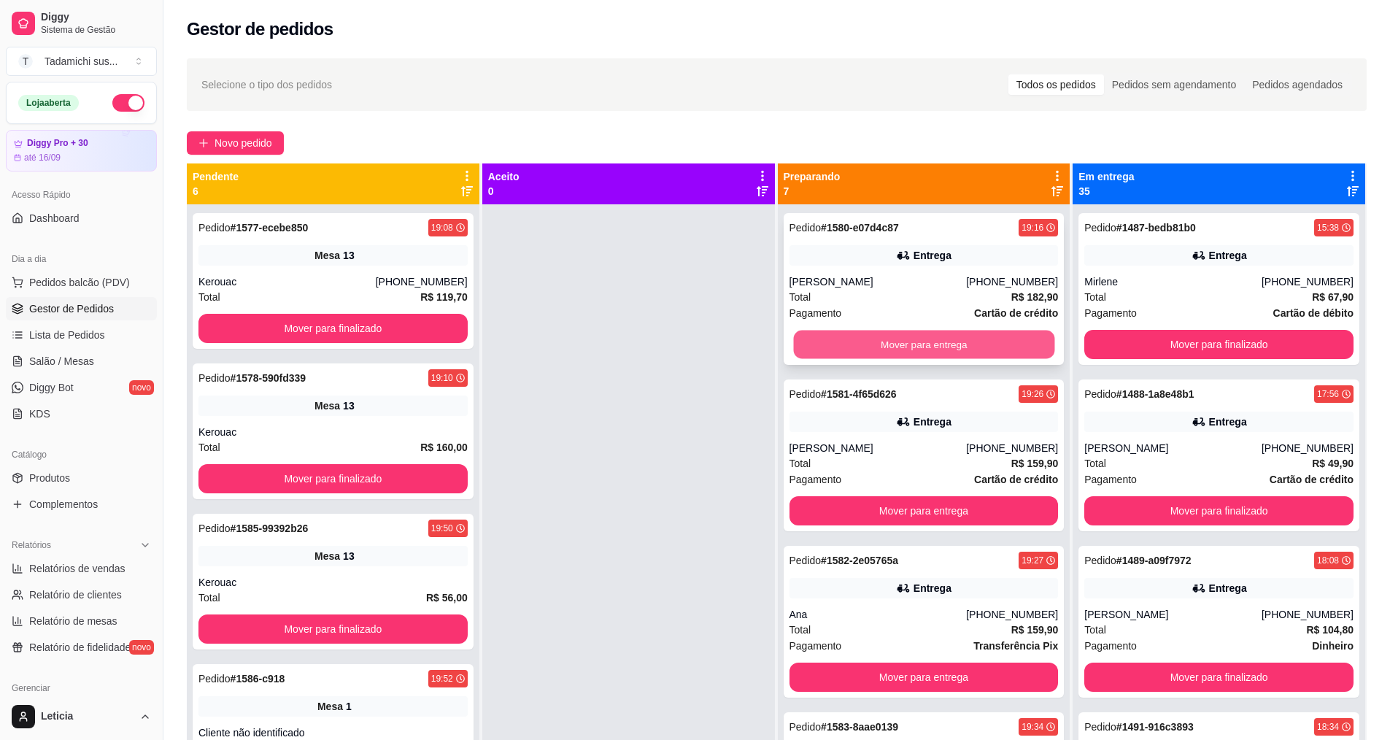
click at [877, 350] on button "Mover para entrega" at bounding box center [923, 345] width 261 height 28
click at [877, 351] on button "Mover para entrega" at bounding box center [924, 344] width 269 height 29
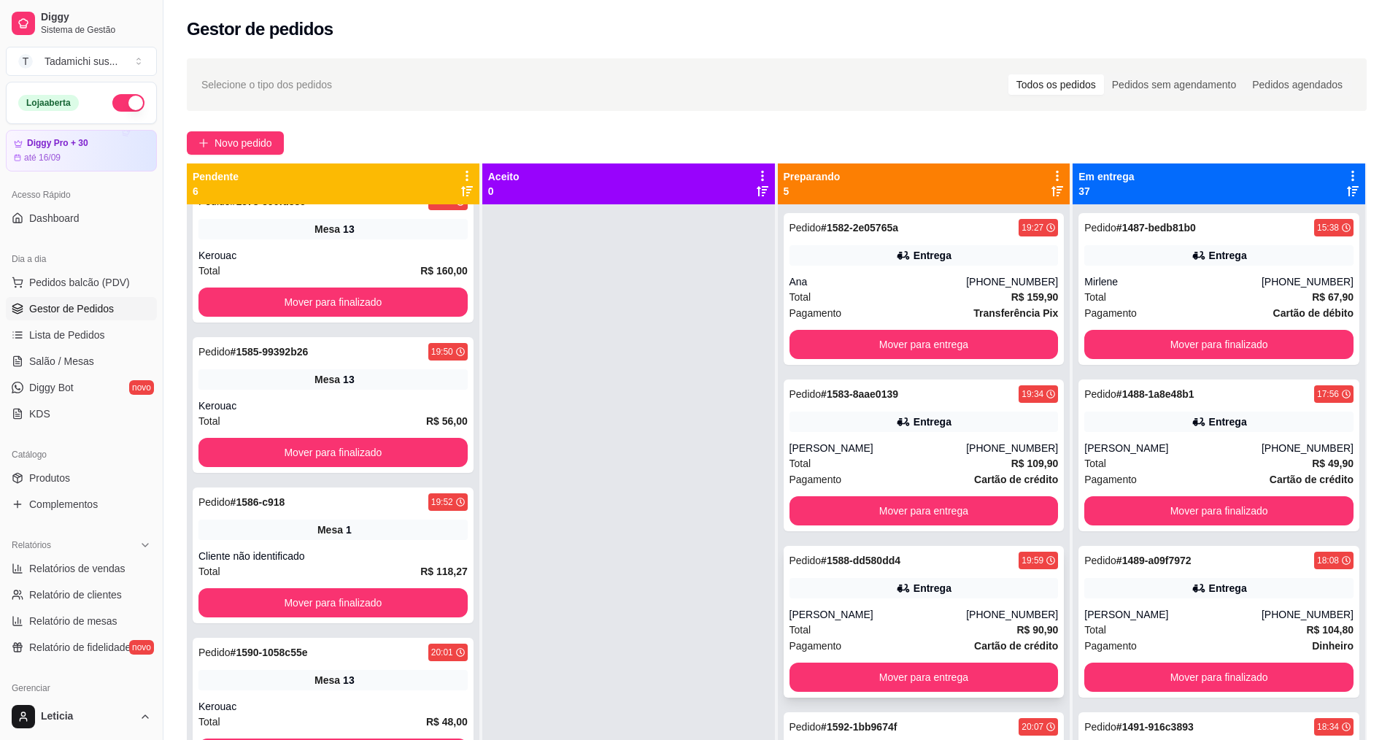
click at [917, 614] on div "[PERSON_NAME]" at bounding box center [878, 614] width 177 height 15
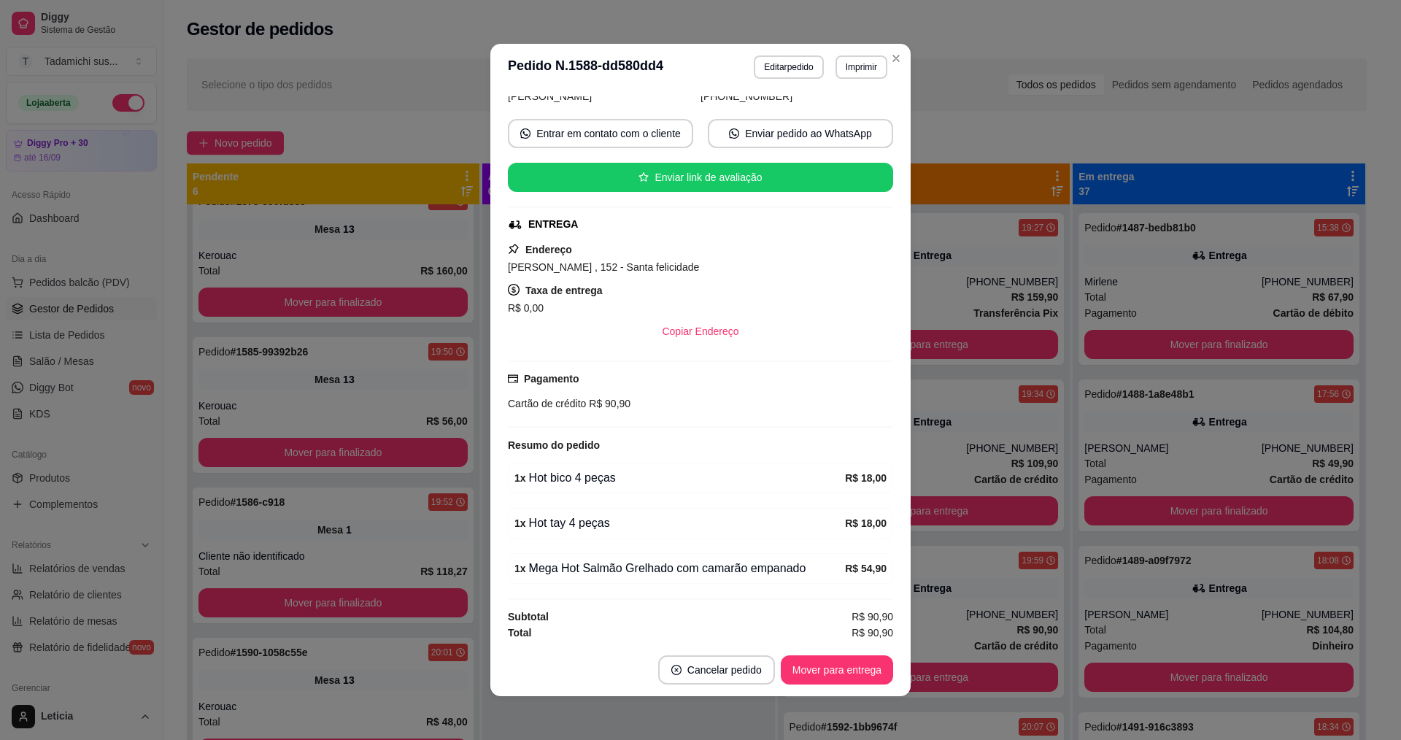
scroll to position [116, 0]
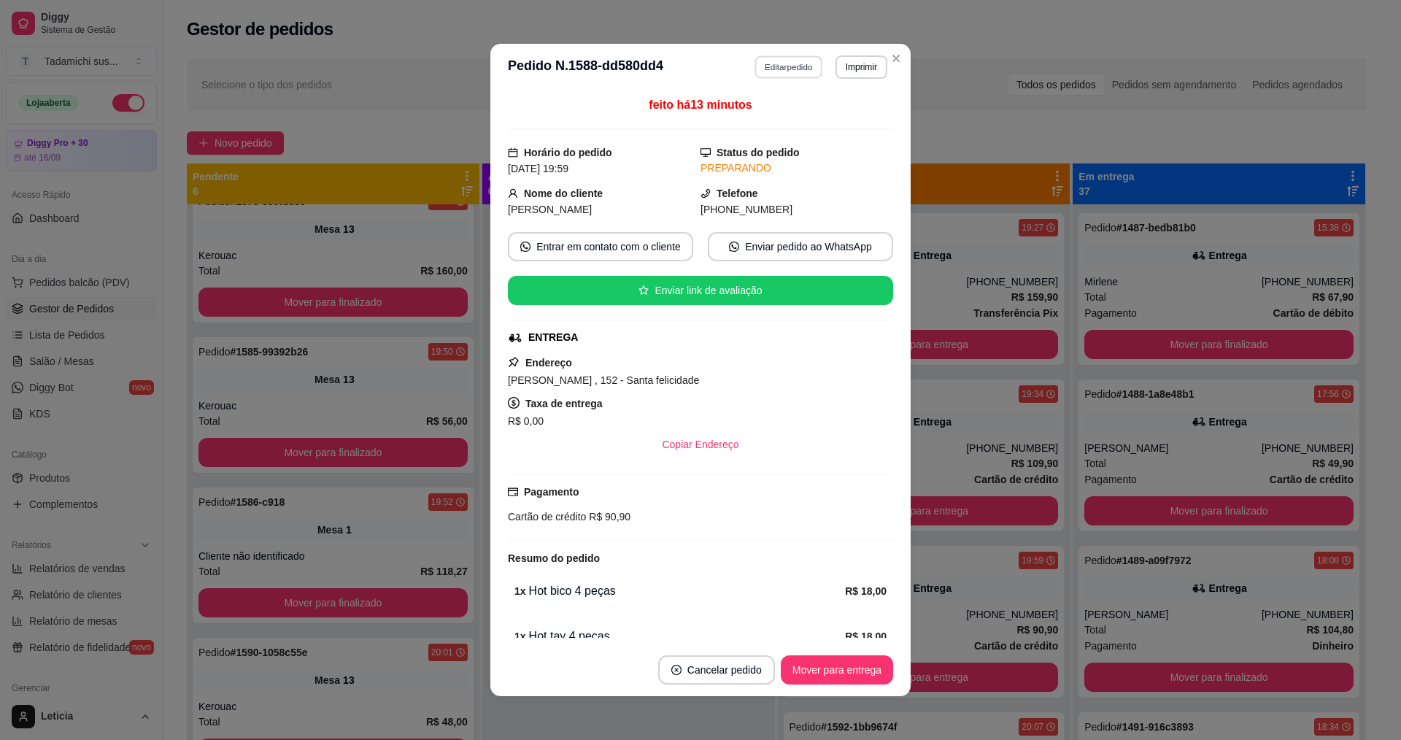
click at [781, 68] on button "Editar pedido" at bounding box center [789, 66] width 68 height 23
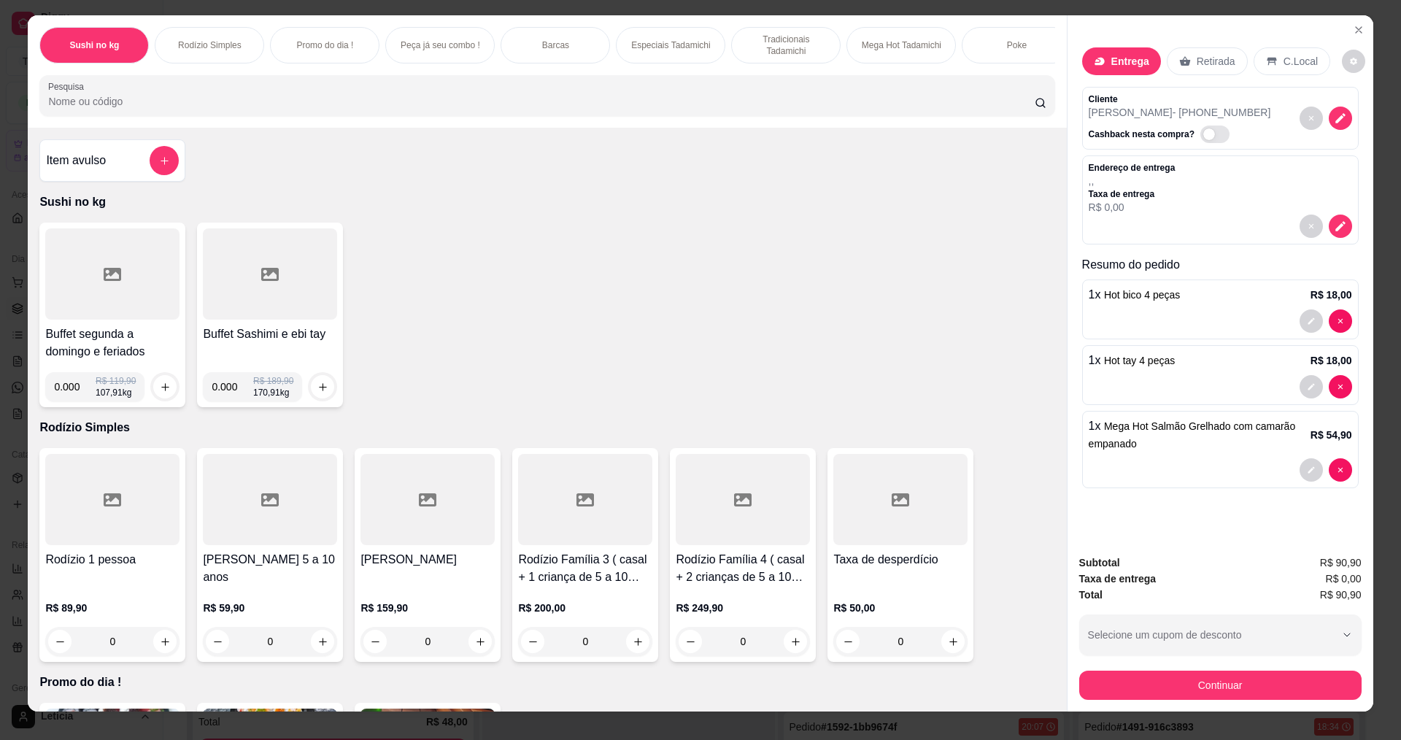
scroll to position [25, 0]
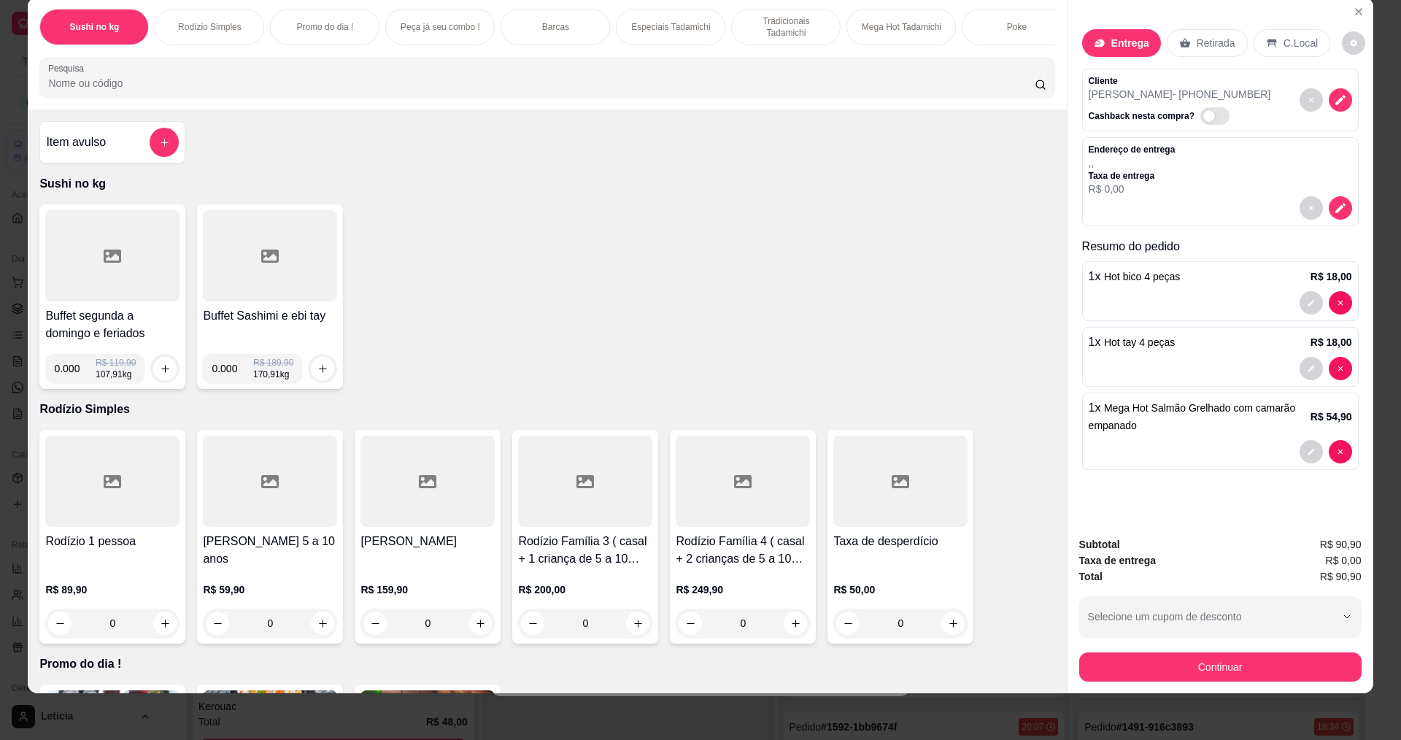
click at [1142, 41] on div "Entrega" at bounding box center [1121, 43] width 79 height 28
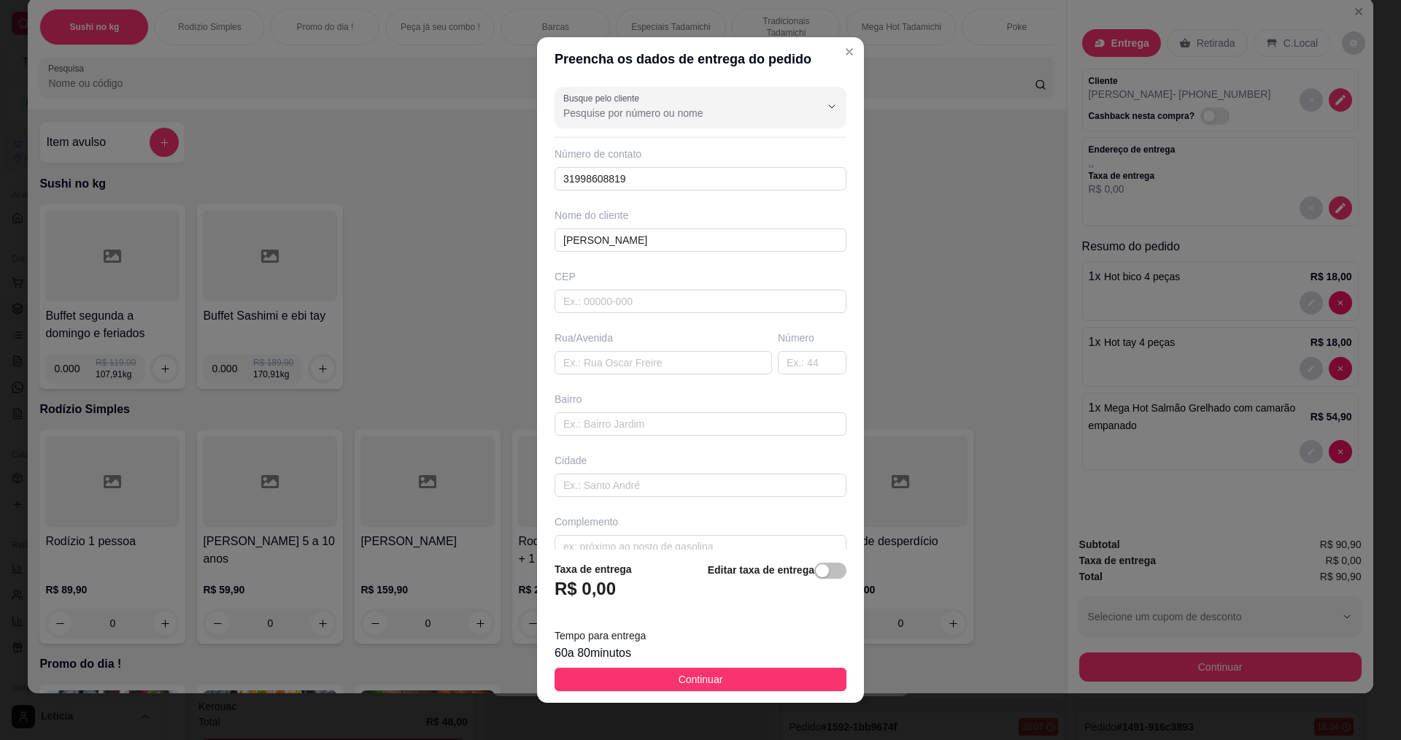
drag, startPoint x: 828, startPoint y: 566, endPoint x: 816, endPoint y: 570, distance: 12.9
click at [828, 566] on span "button" at bounding box center [831, 571] width 32 height 16
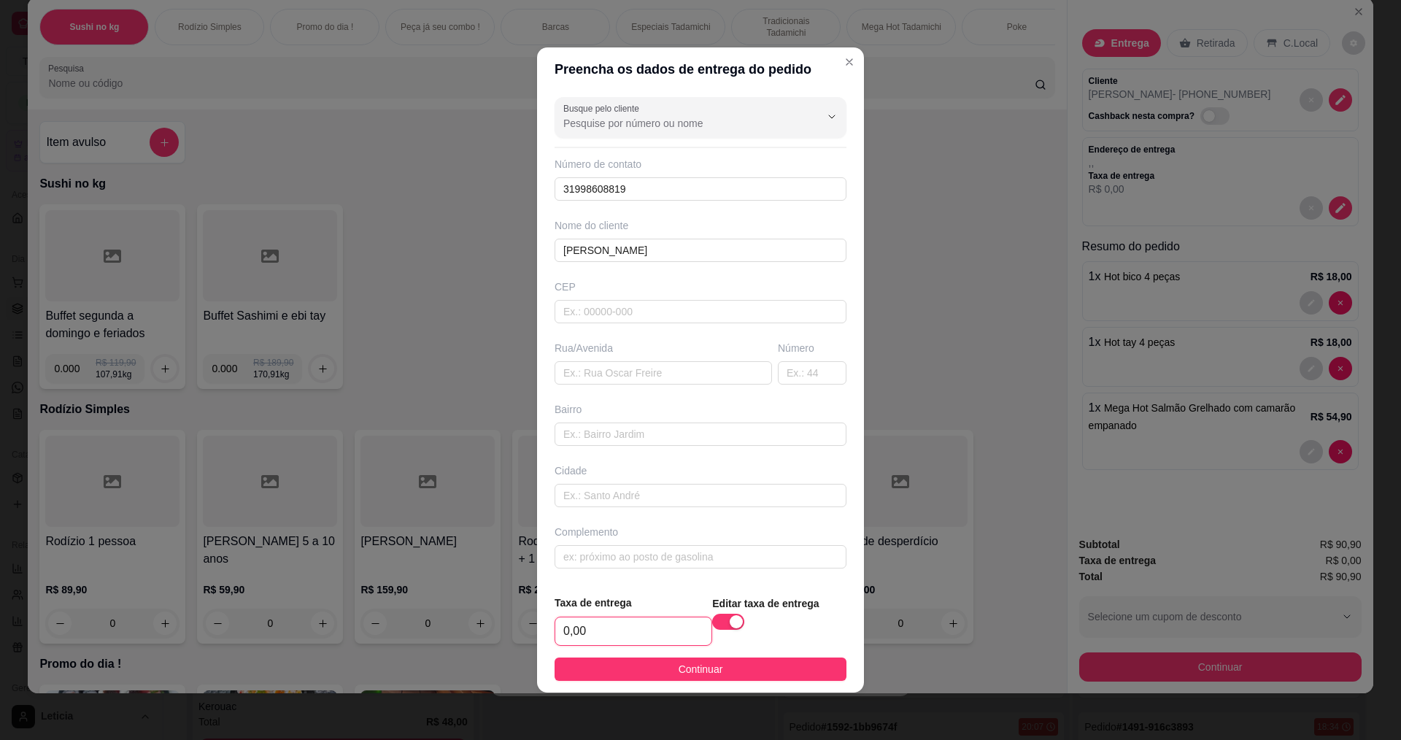
click at [616, 631] on input "0,00" at bounding box center [633, 631] width 156 height 28
type input "15,00"
click at [649, 671] on button "Continuar" at bounding box center [701, 669] width 292 height 23
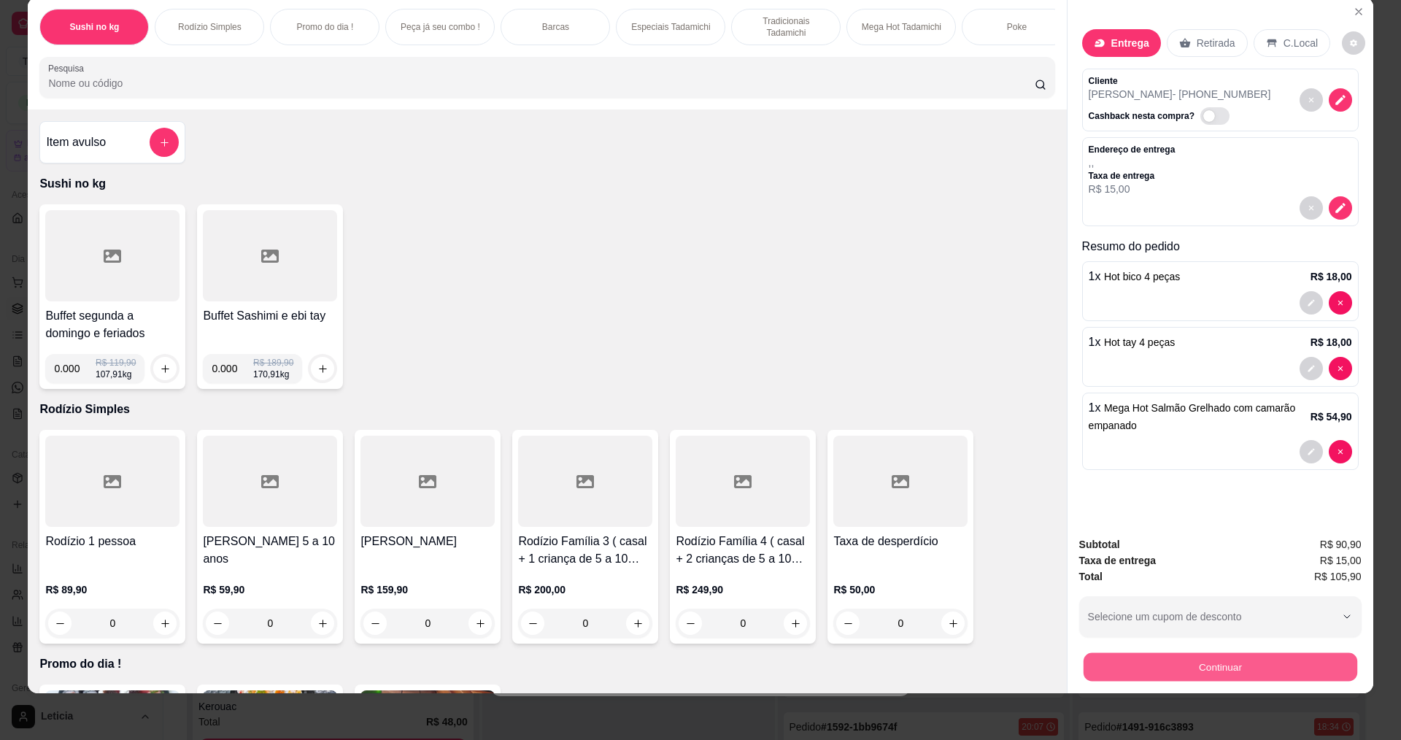
click at [1253, 668] on button "Continuar" at bounding box center [1220, 667] width 274 height 28
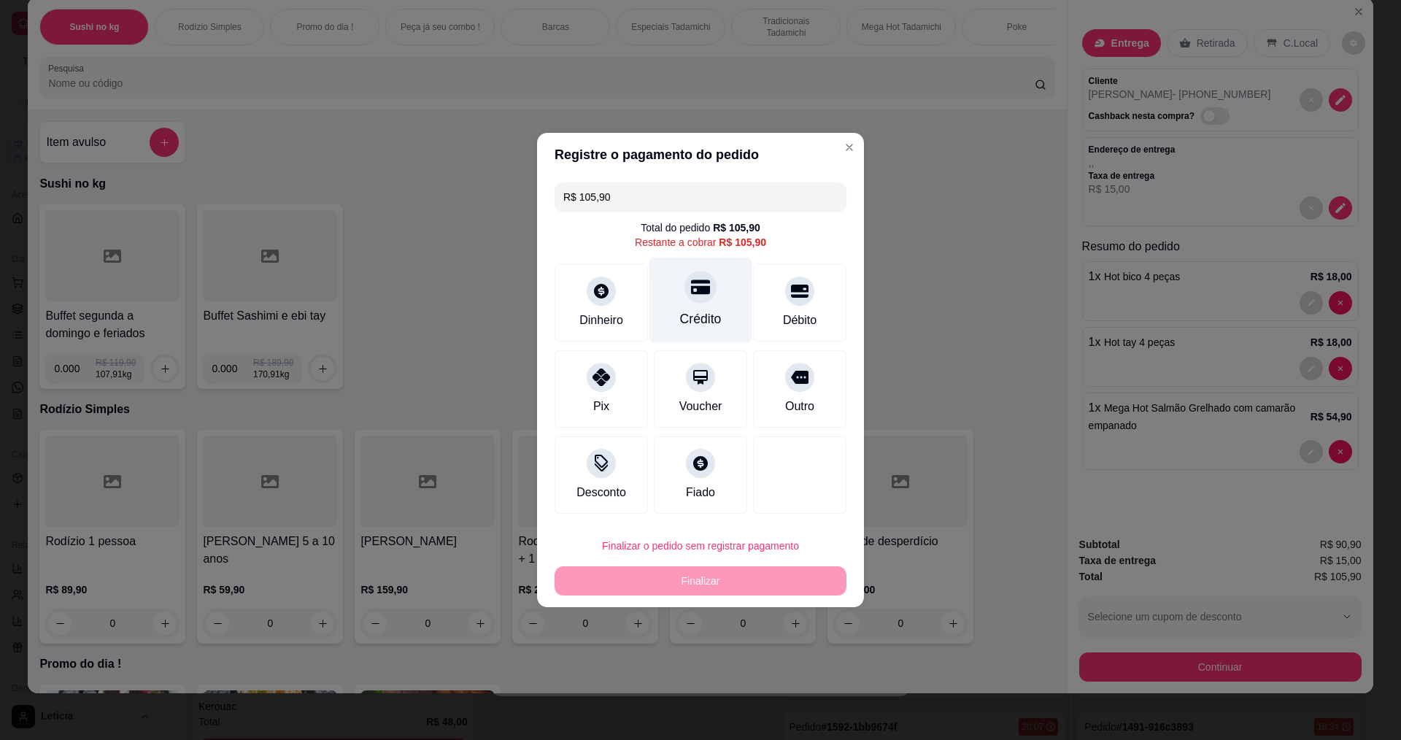
click at [709, 311] on div "Crédito" at bounding box center [701, 318] width 42 height 19
type input "R$ 0,00"
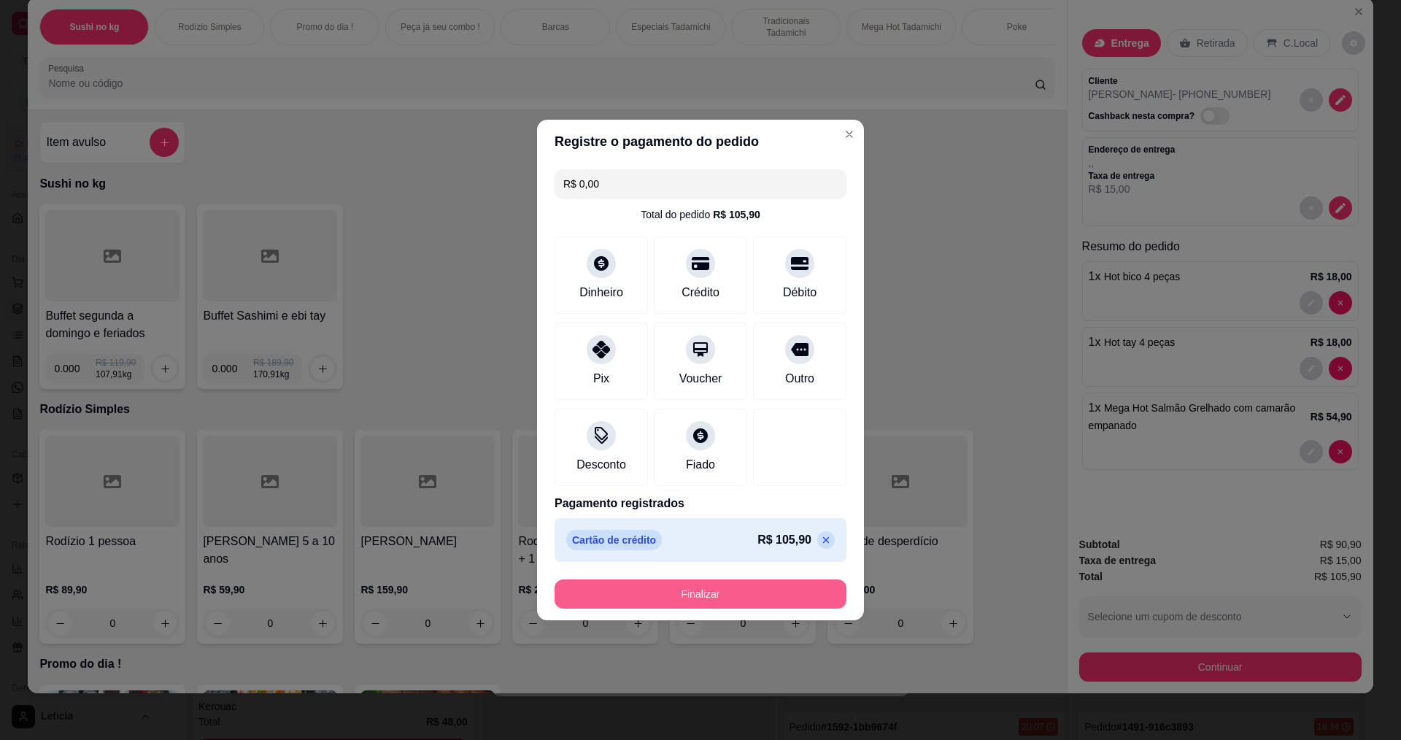
click at [748, 602] on button "Finalizar" at bounding box center [701, 594] width 292 height 29
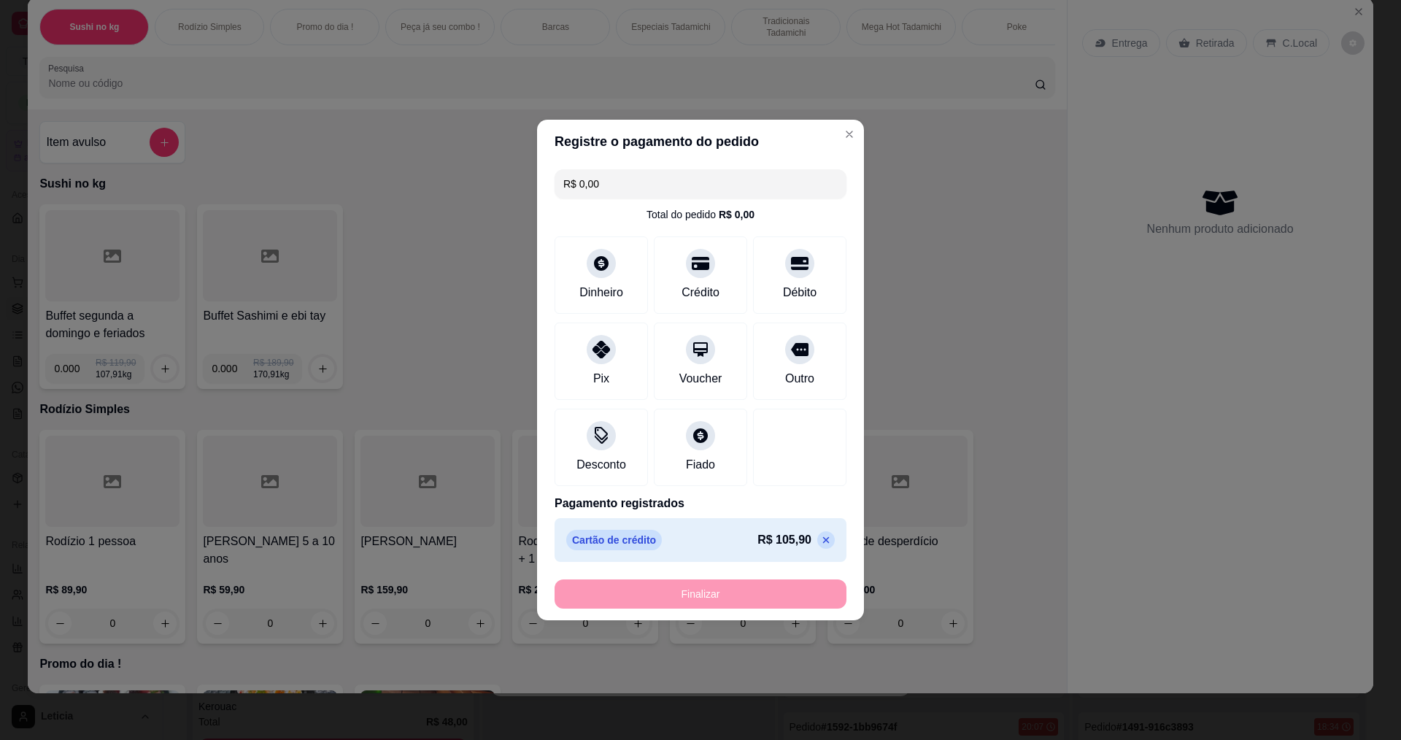
type input "0"
type input "-R$ 105,90"
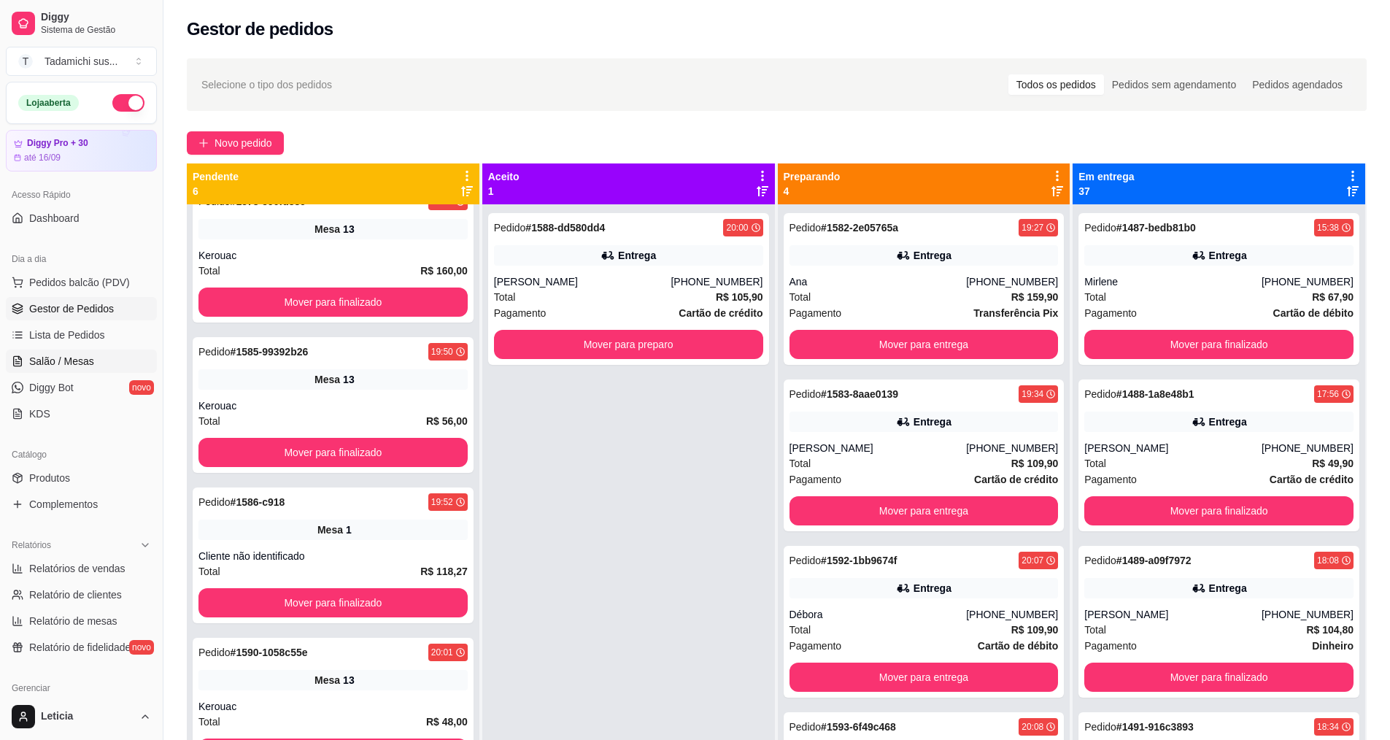
click at [61, 363] on span "Salão / Mesas" at bounding box center [61, 361] width 65 height 15
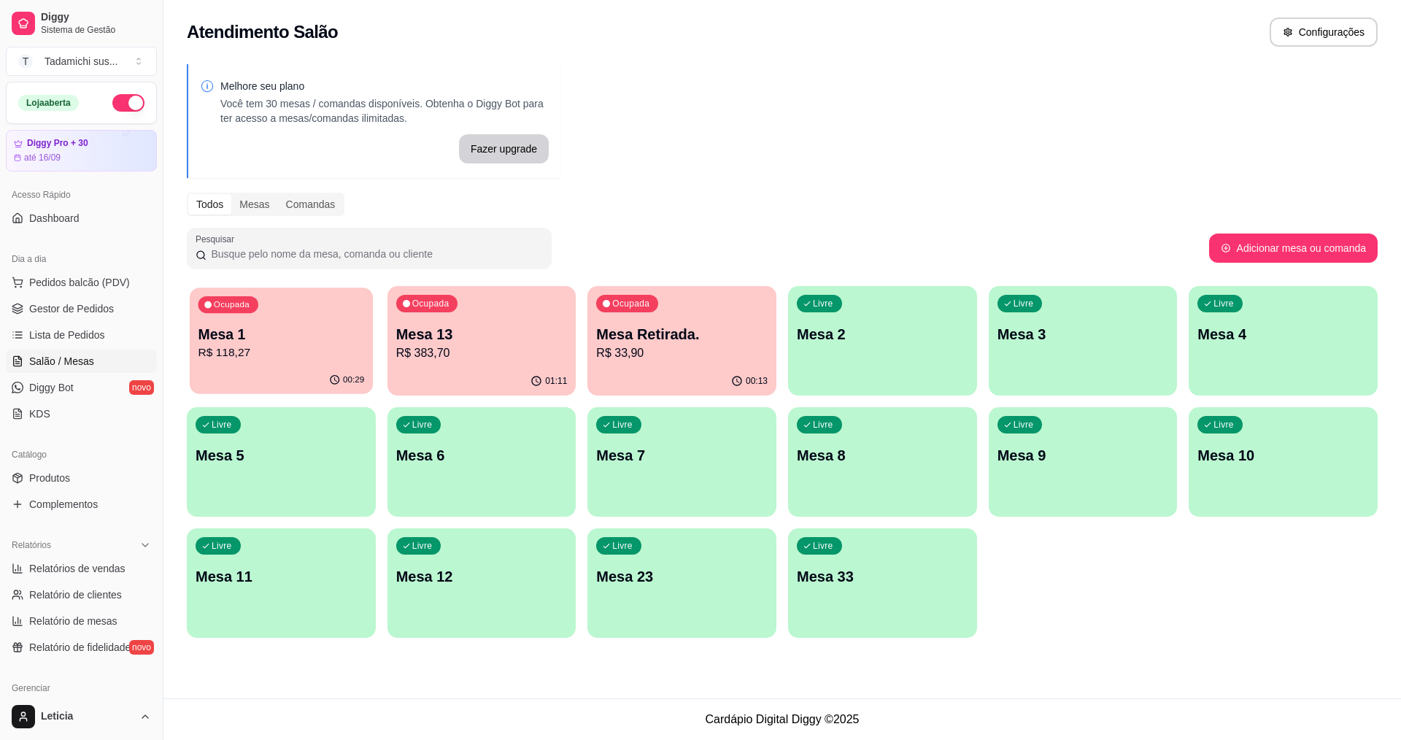
click at [349, 346] on p "R$ 118,27" at bounding box center [282, 352] width 166 height 17
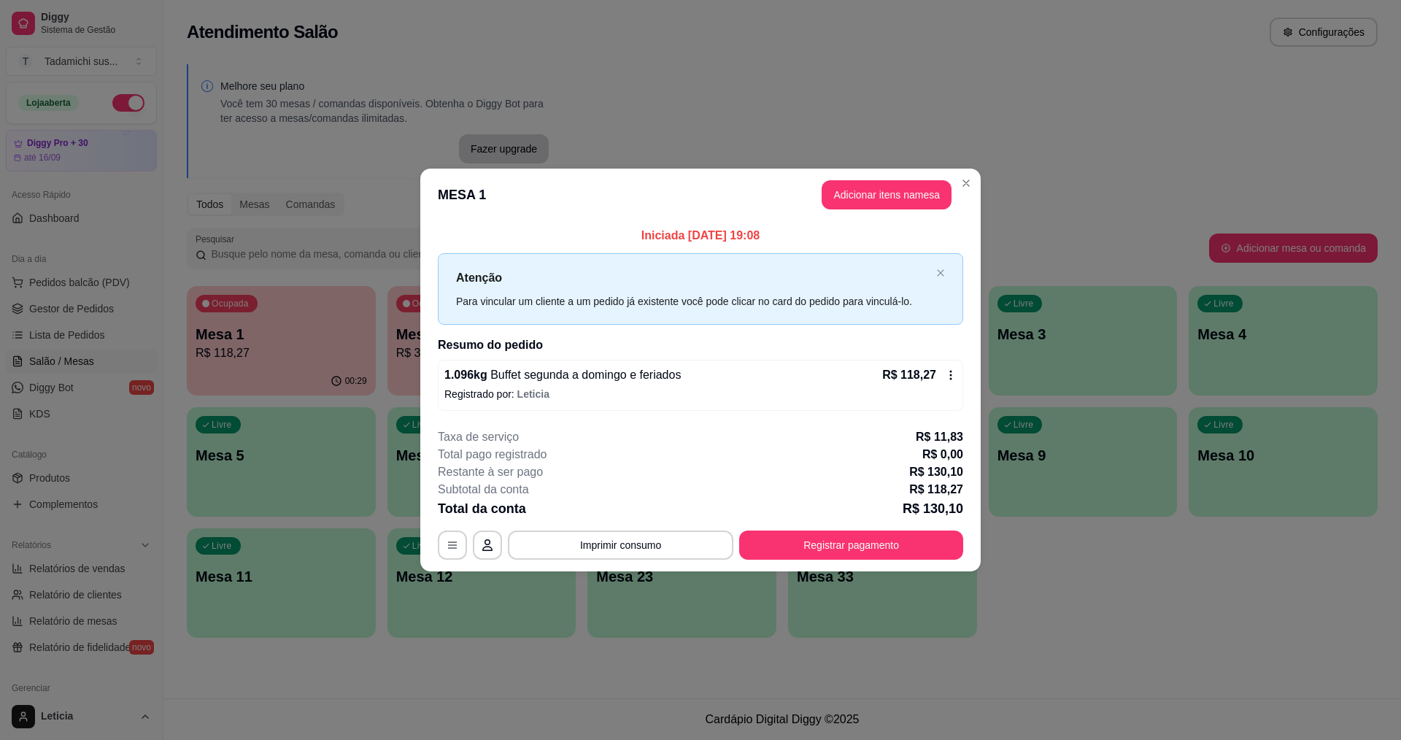
click at [952, 377] on icon at bounding box center [951, 375] width 12 height 12
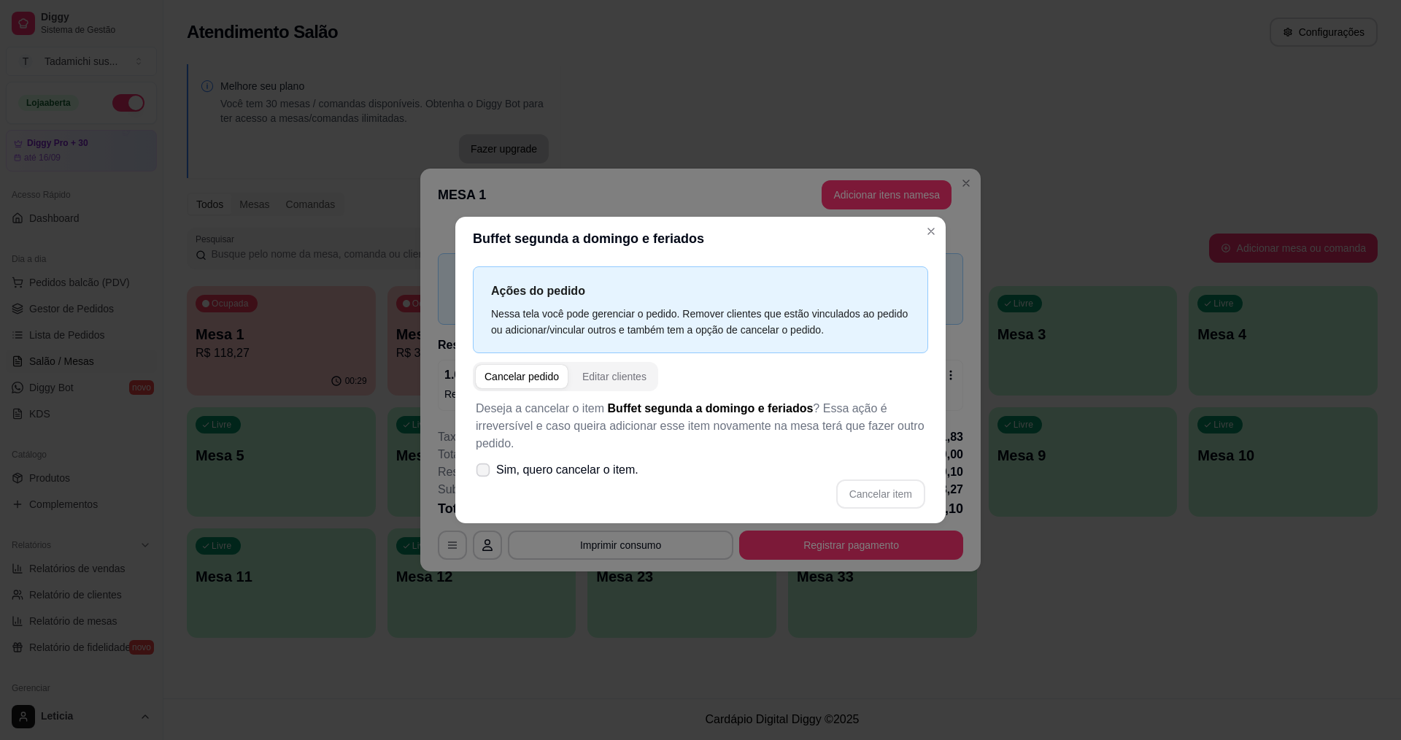
click at [479, 474] on icon at bounding box center [482, 470] width 11 height 8
click at [479, 474] on input "Sim, quero cancelar o item." at bounding box center [479, 477] width 9 height 9
checkbox input "true"
click at [858, 490] on button "Cancelar item" at bounding box center [880, 494] width 87 height 28
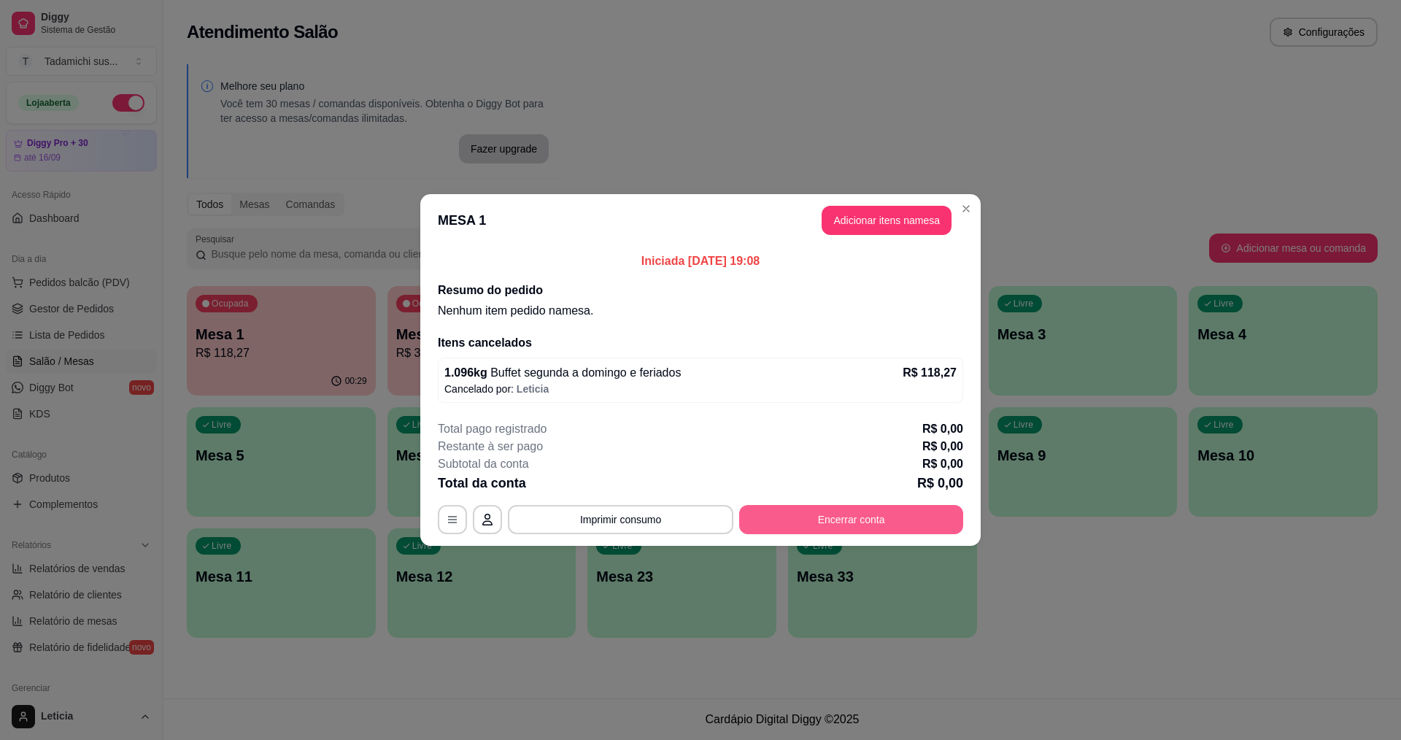
click at [859, 528] on button "Encerrar conta" at bounding box center [851, 519] width 224 height 29
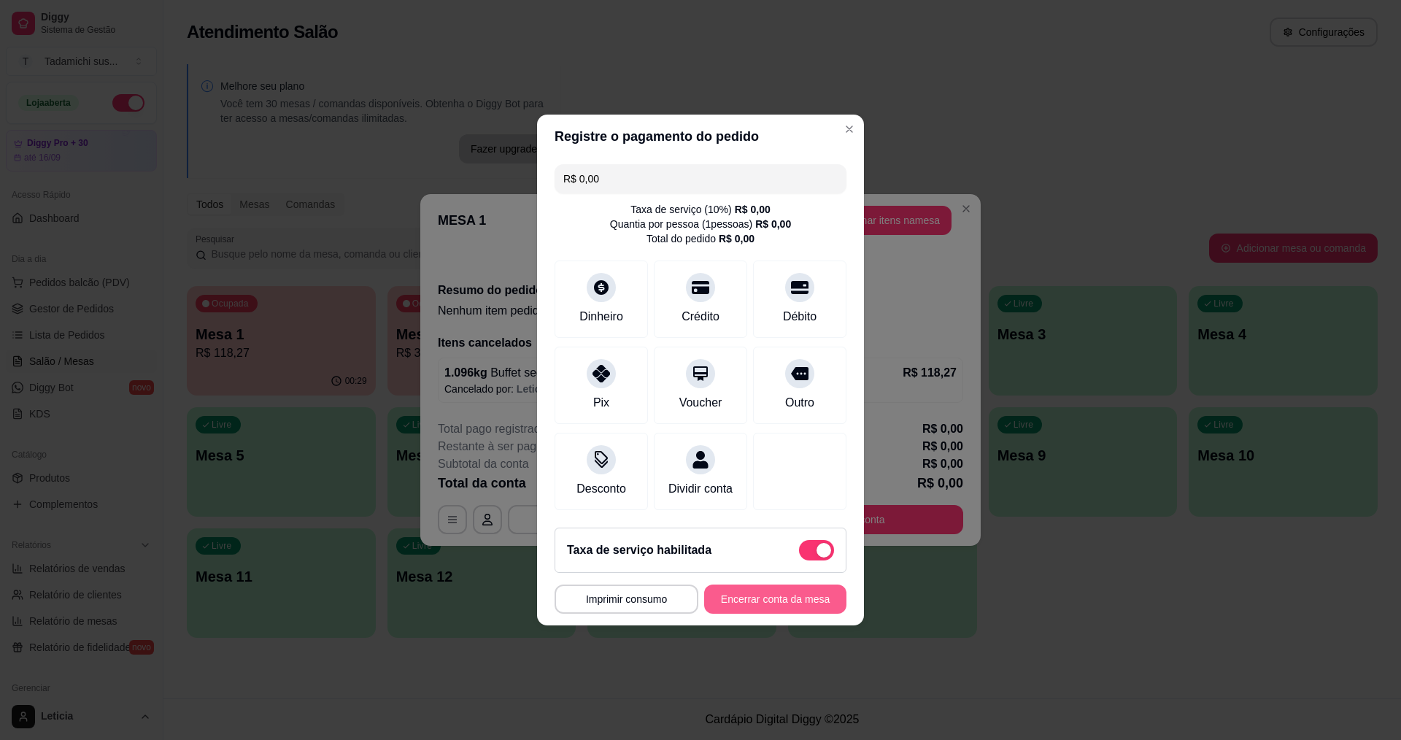
click at [773, 611] on button "Encerrar conta da mesa" at bounding box center [775, 599] width 142 height 29
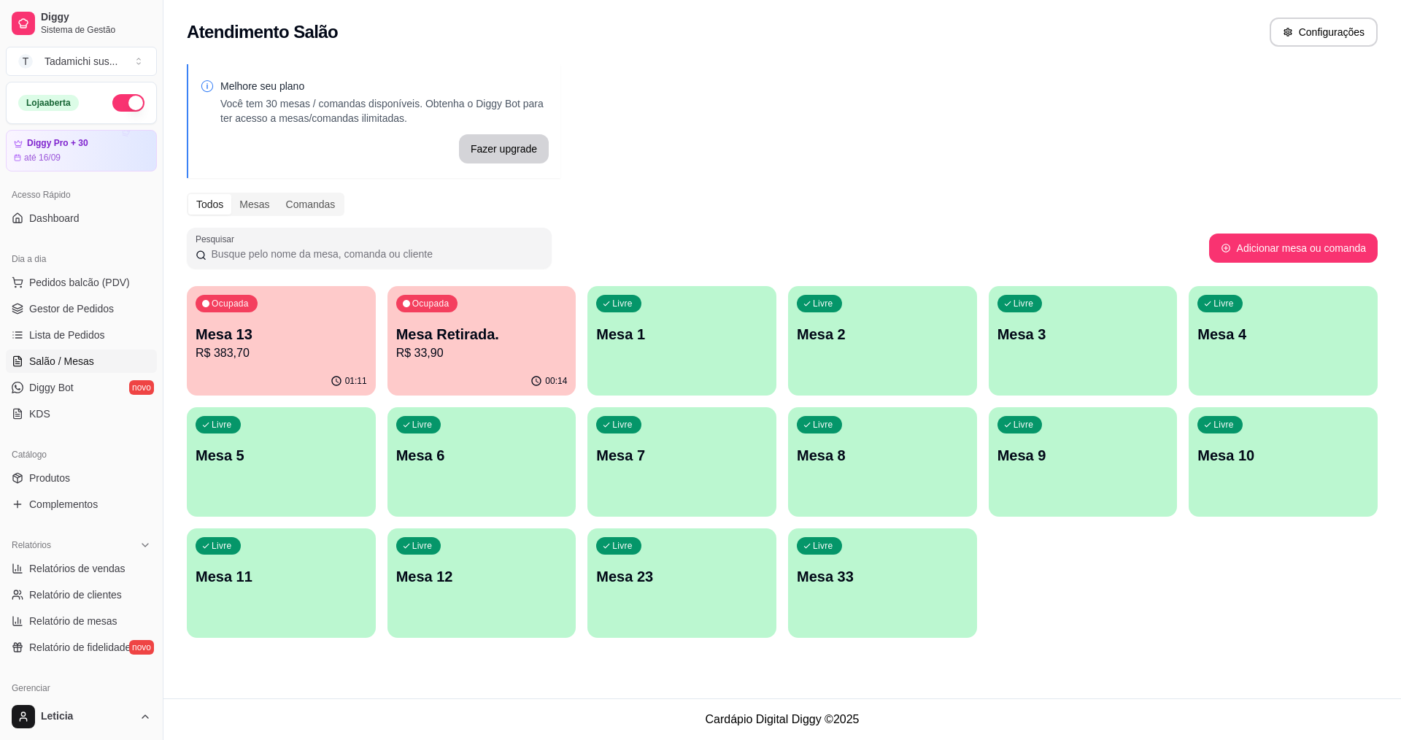
click at [475, 366] on div "Ocupada Mesa Retirada. R$ 33,90" at bounding box center [482, 326] width 189 height 81
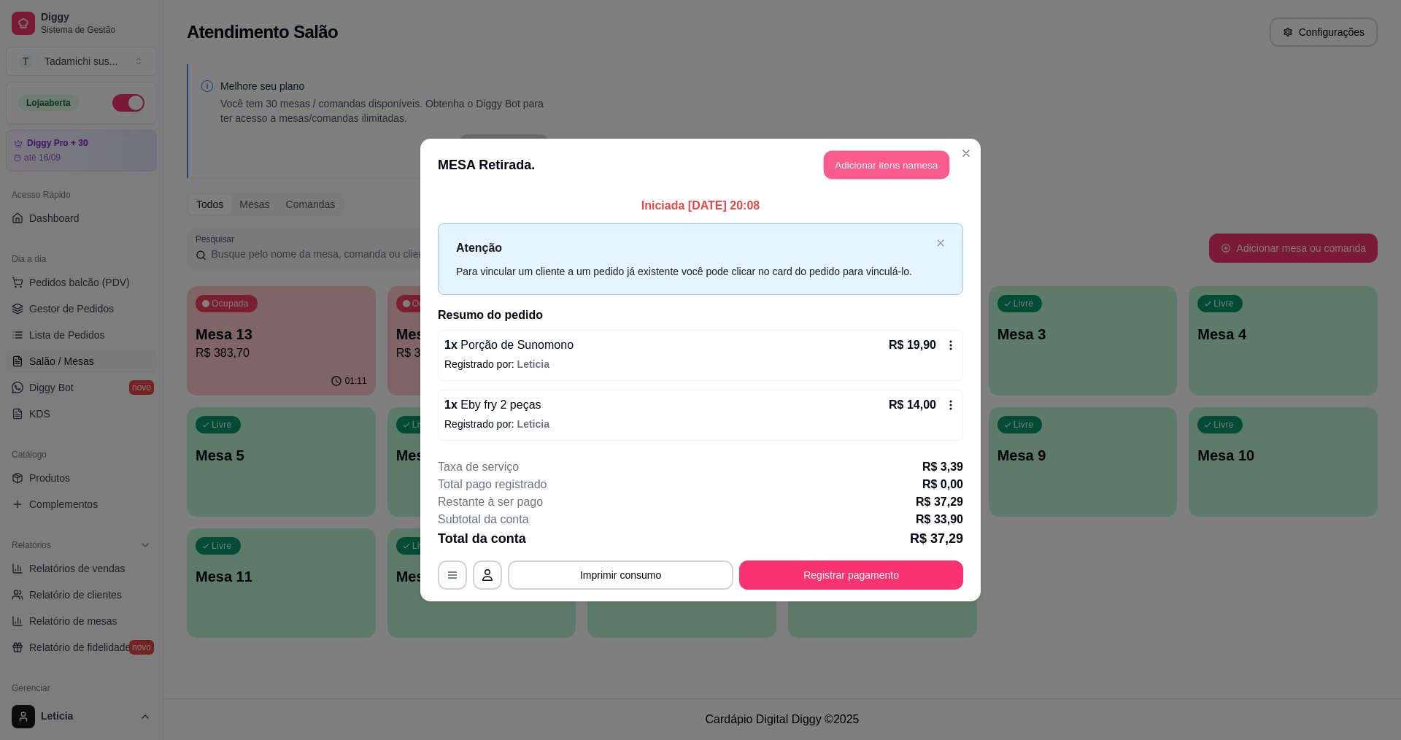
click at [881, 160] on button "Adicionar itens na mesa" at bounding box center [887, 165] width 126 height 28
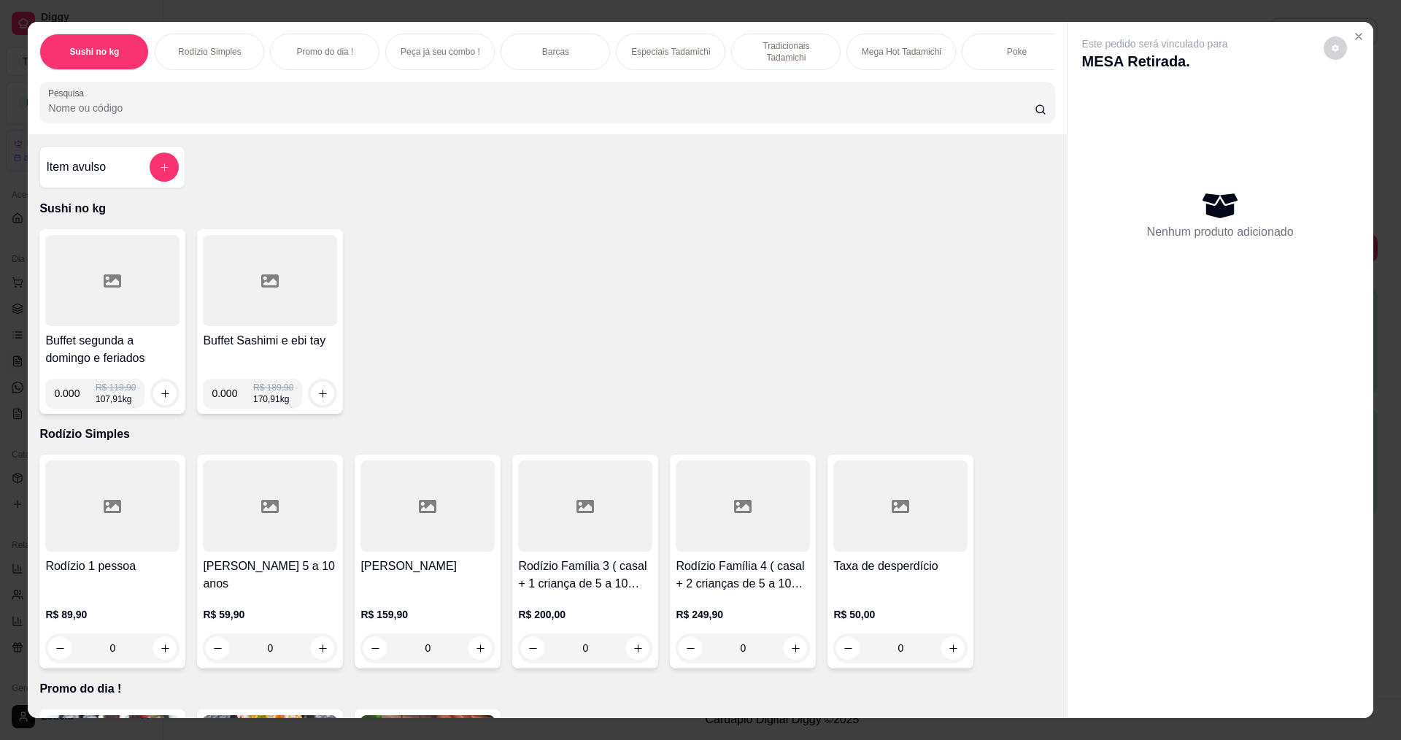
click at [104, 283] on icon at bounding box center [113, 281] width 18 height 18
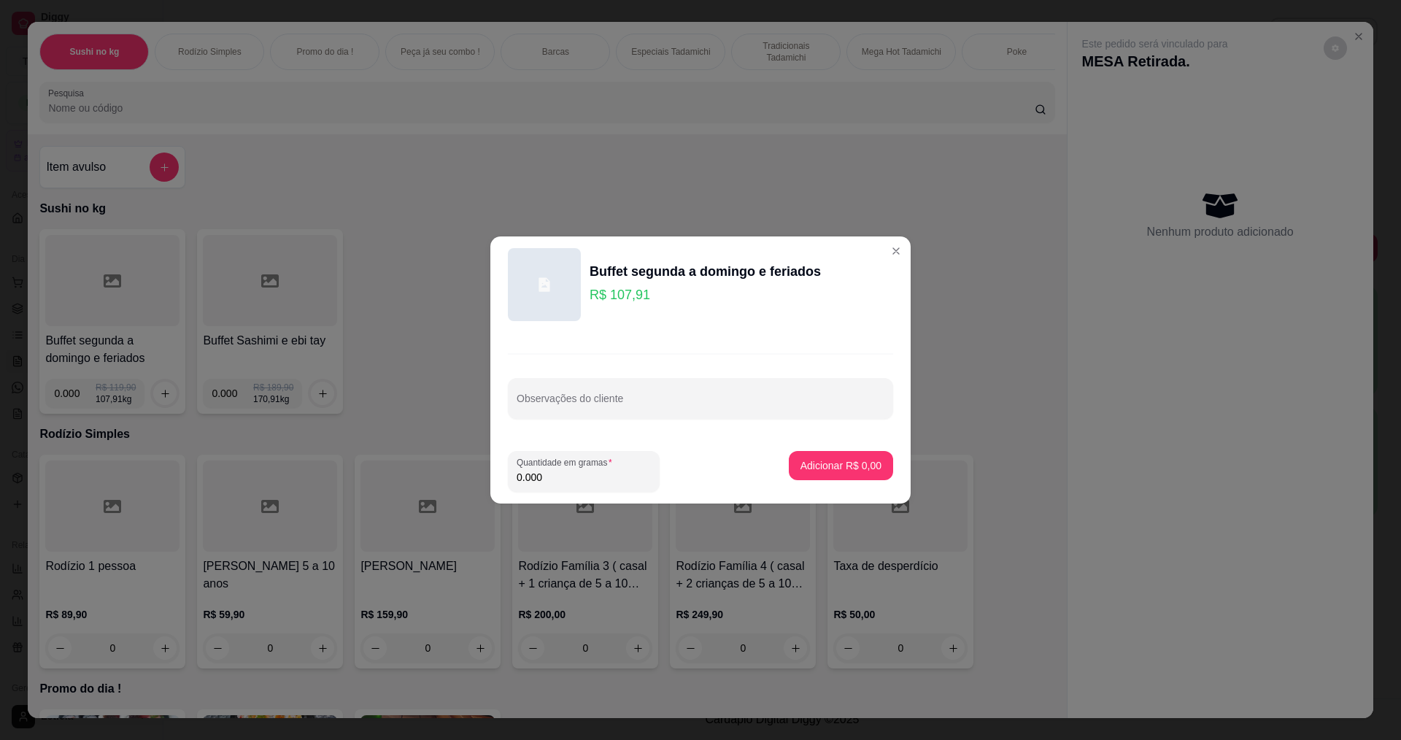
click at [547, 477] on input "0.000" at bounding box center [584, 477] width 134 height 15
type input "0.166"
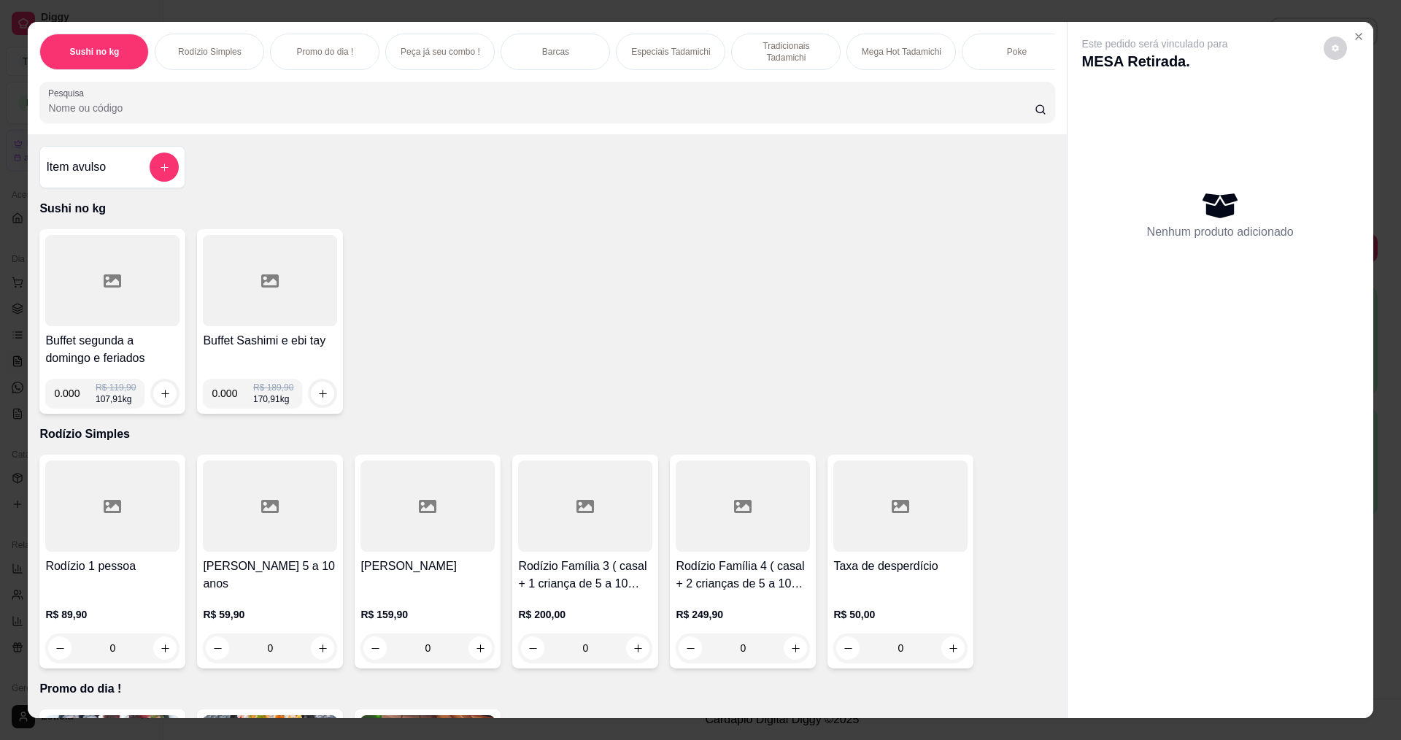
click at [231, 402] on input "0.000" at bounding box center [233, 393] width 42 height 29
type input "0.166"
click at [320, 399] on icon "increase-product-quantity" at bounding box center [322, 393] width 11 height 11
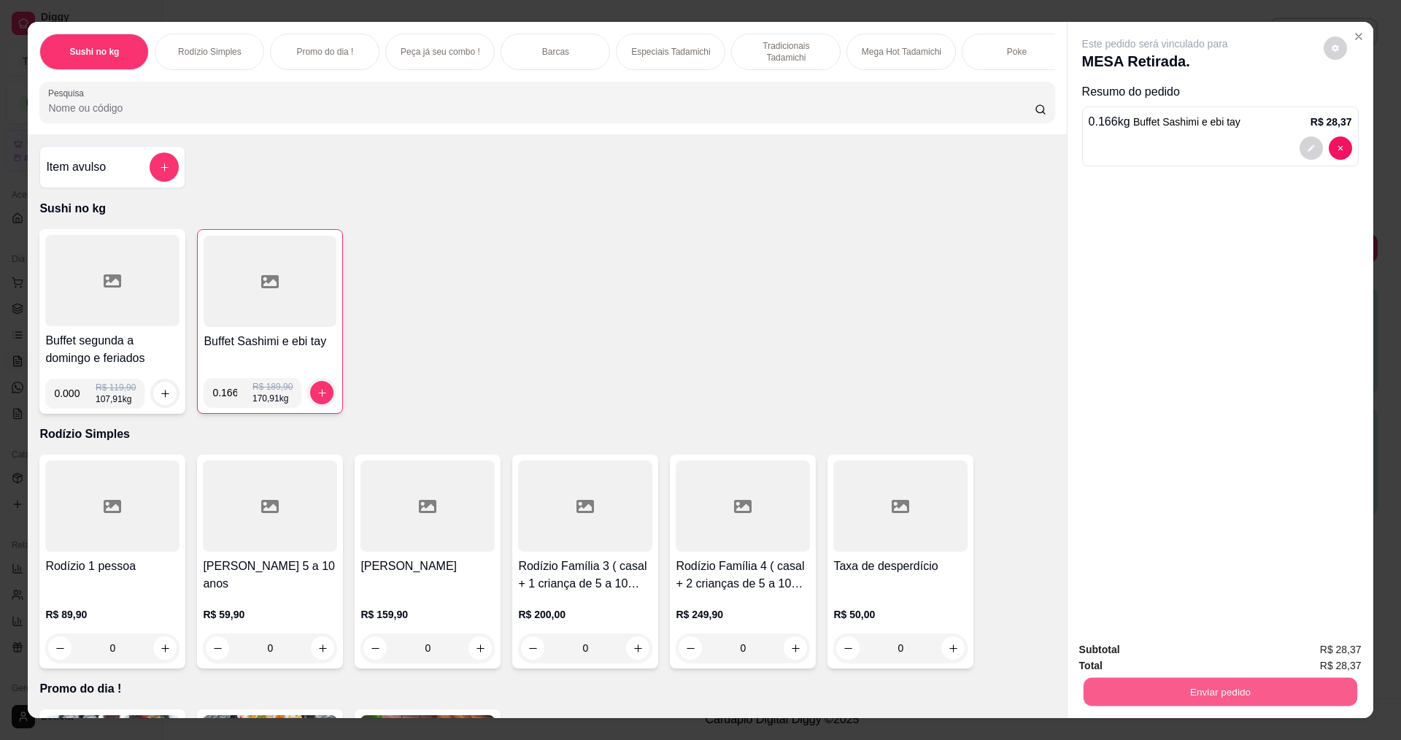
click at [1112, 693] on button "Enviar pedido" at bounding box center [1220, 691] width 274 height 28
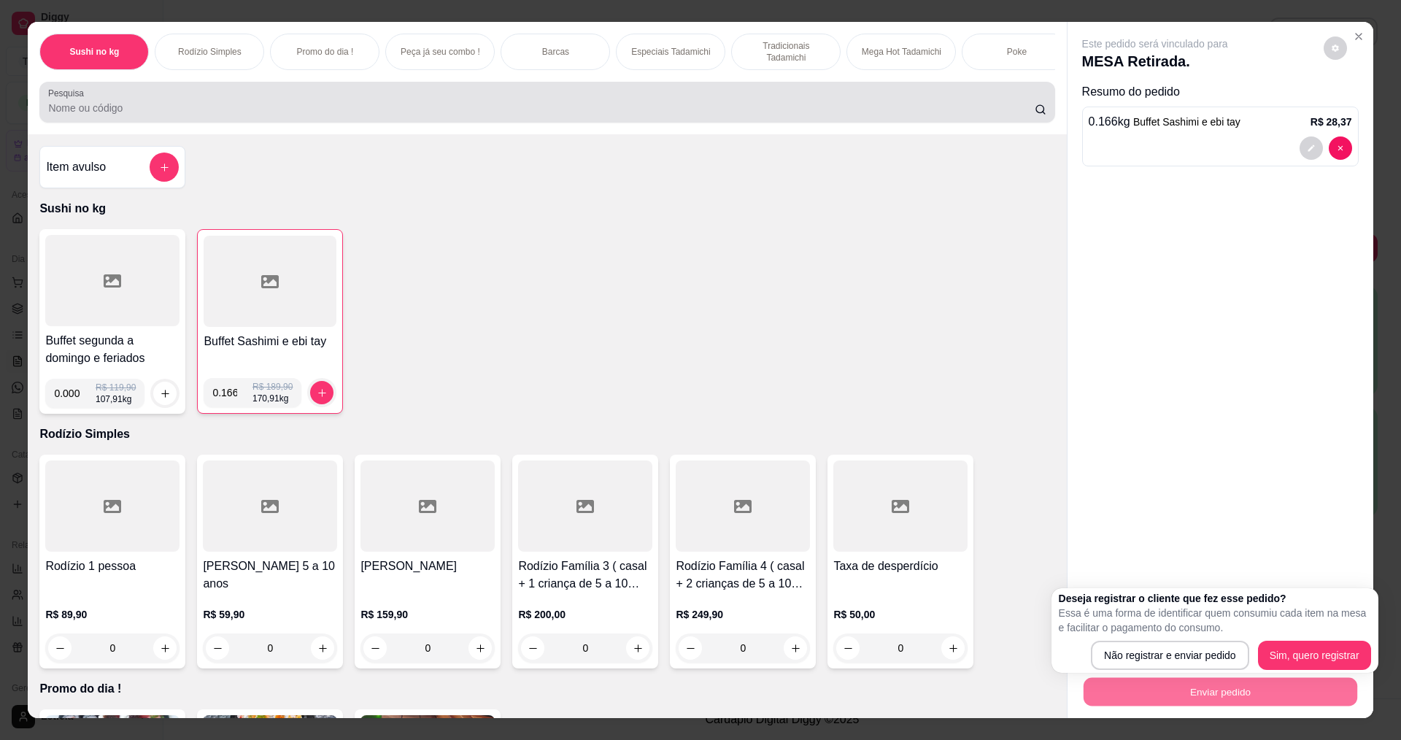
click at [274, 115] on input "Pesquisa" at bounding box center [541, 108] width 986 height 15
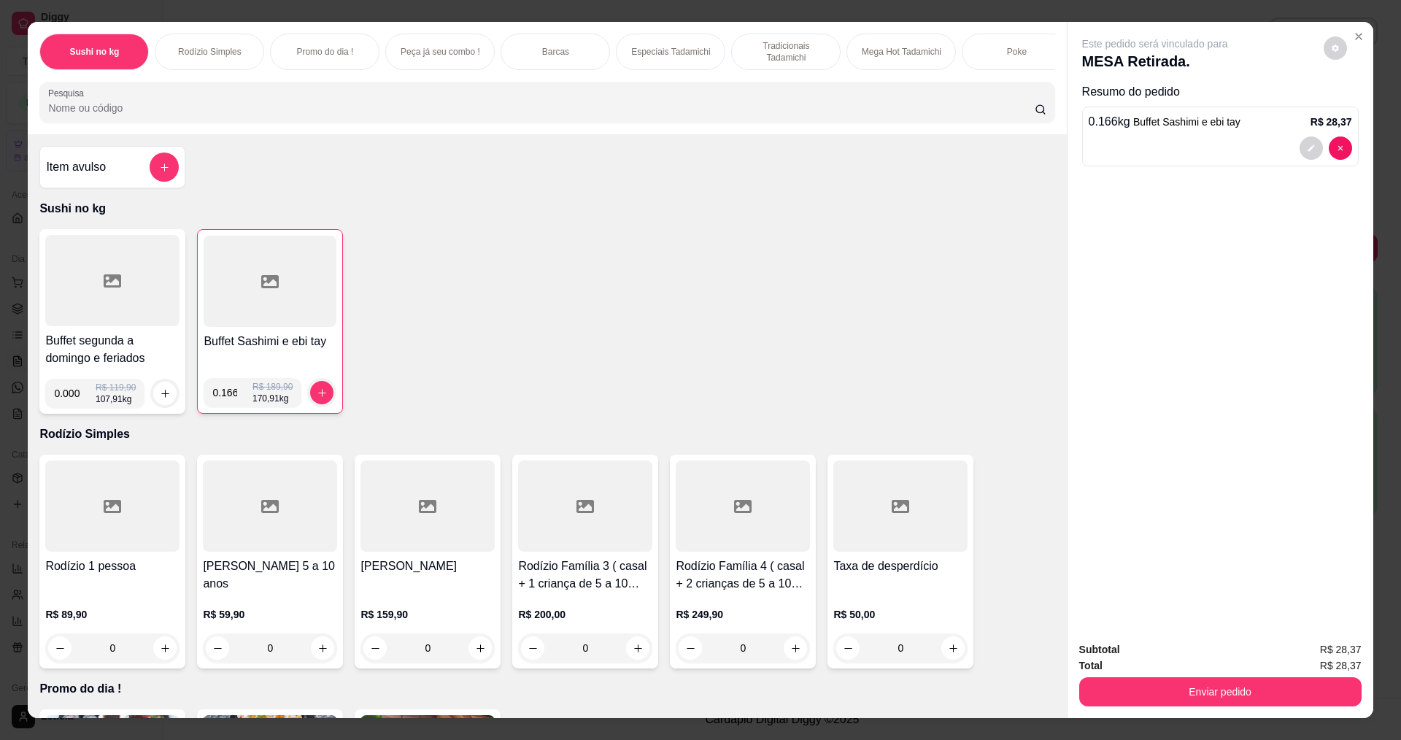
click at [276, 115] on input "Pesquisa" at bounding box center [541, 108] width 986 height 15
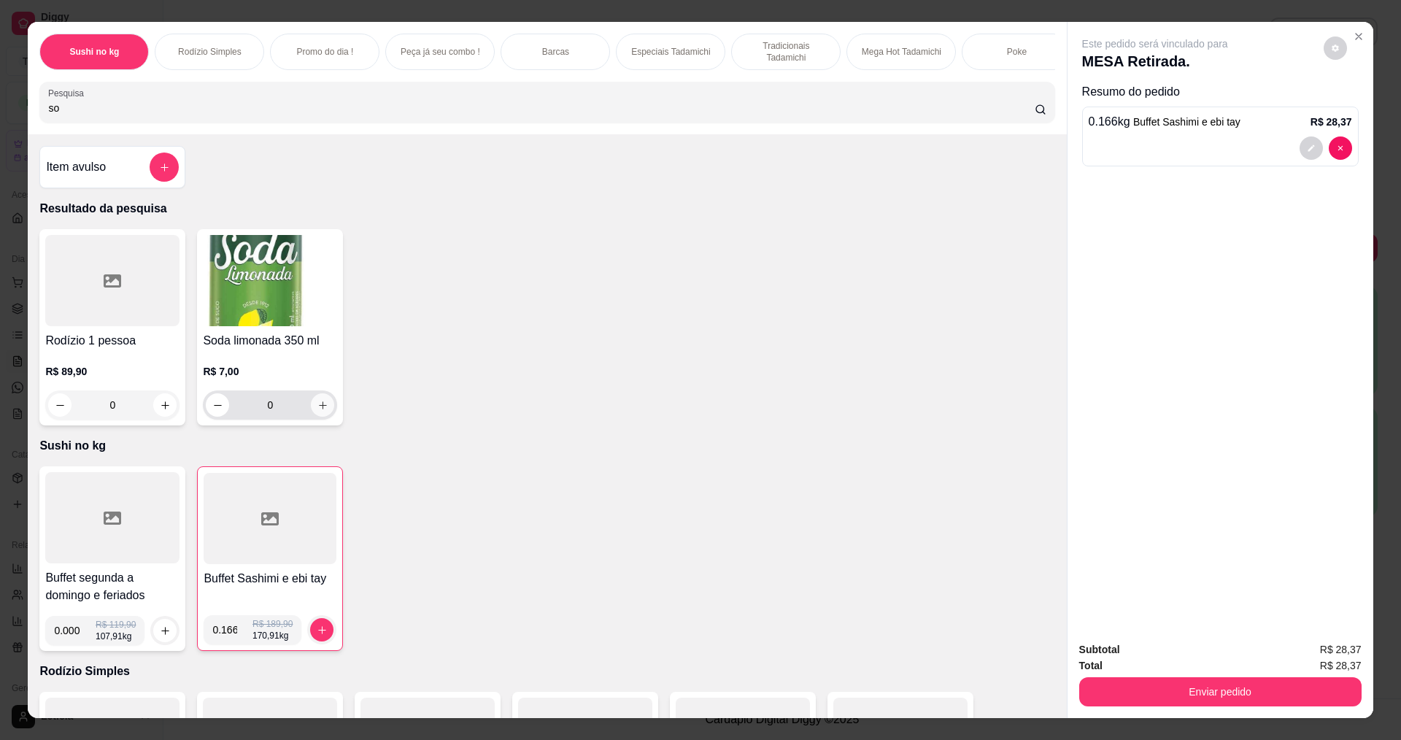
type input "so"
click at [312, 413] on button "increase-product-quantity" at bounding box center [323, 405] width 23 height 23
type input "1"
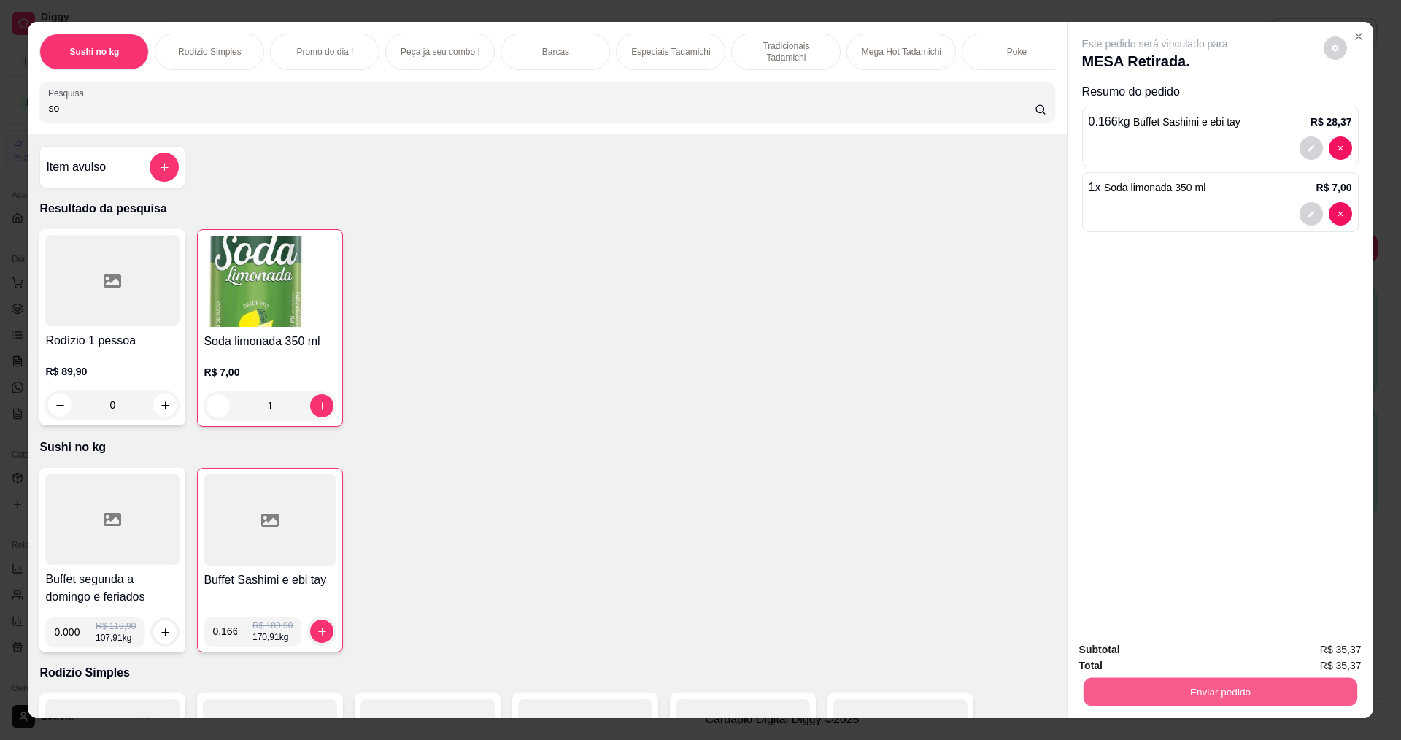
click at [1102, 695] on button "Enviar pedido" at bounding box center [1220, 691] width 274 height 28
click at [1108, 655] on button "Não registrar e enviar pedido" at bounding box center [1172, 656] width 152 height 28
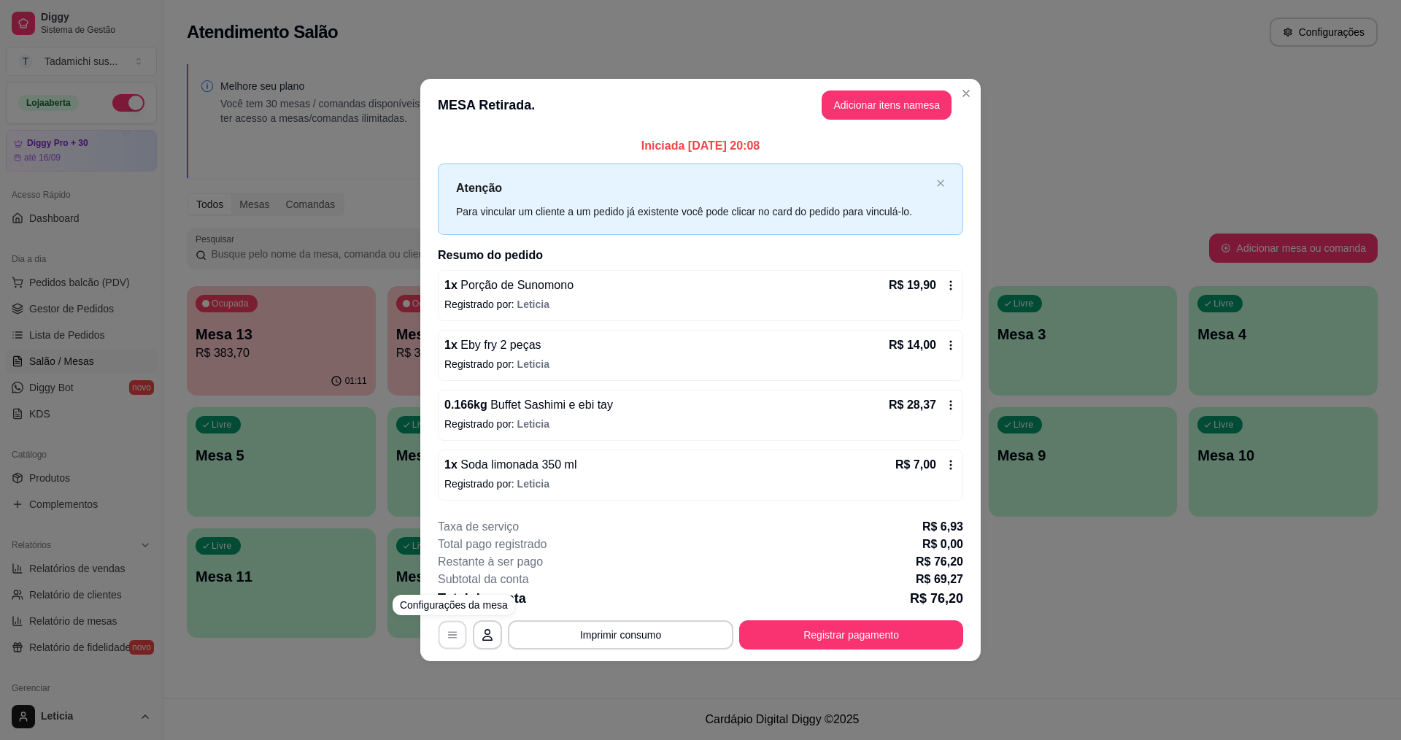
click at [457, 625] on button "button" at bounding box center [453, 634] width 28 height 28
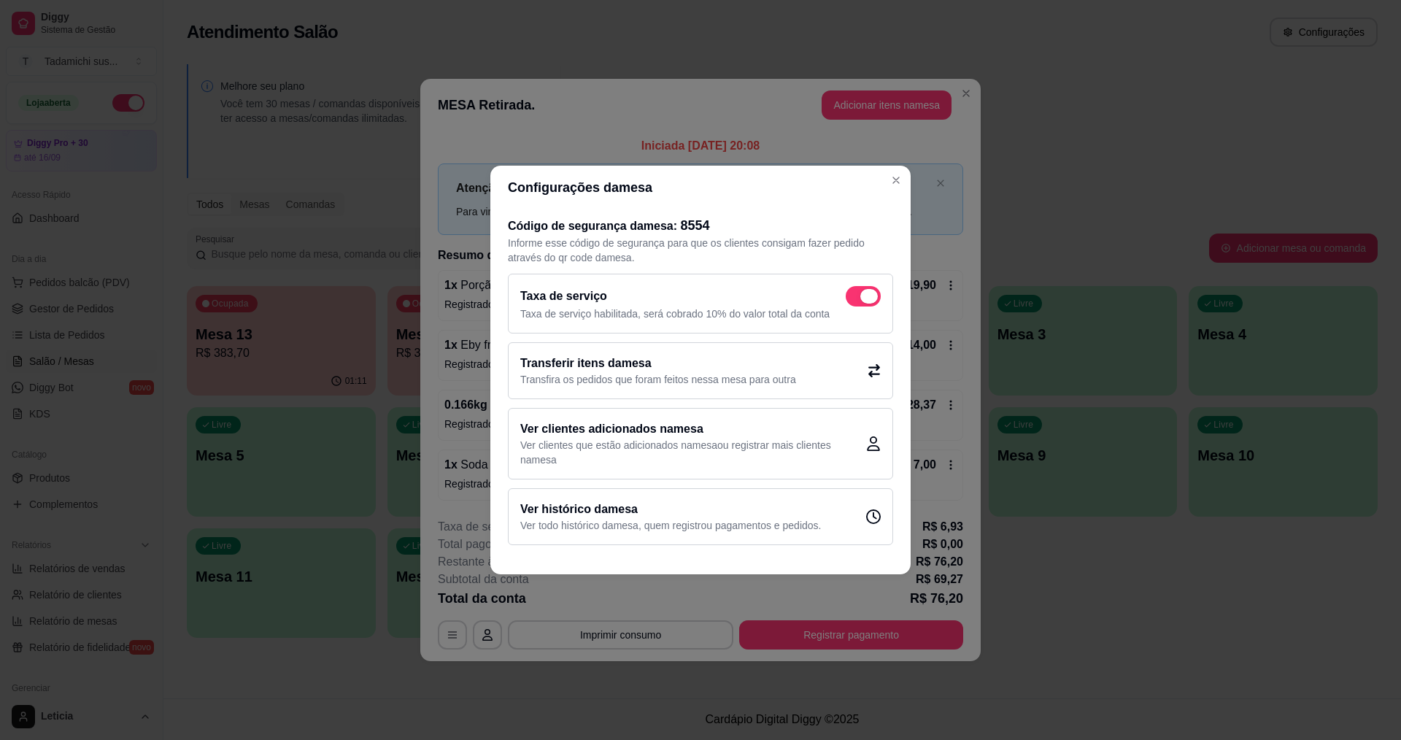
click at [861, 296] on span at bounding box center [863, 296] width 35 height 20
click at [855, 299] on input "checkbox" at bounding box center [849, 303] width 9 height 9
checkbox input "false"
